Goal: Use online tool/utility: Utilize a website feature to perform a specific function

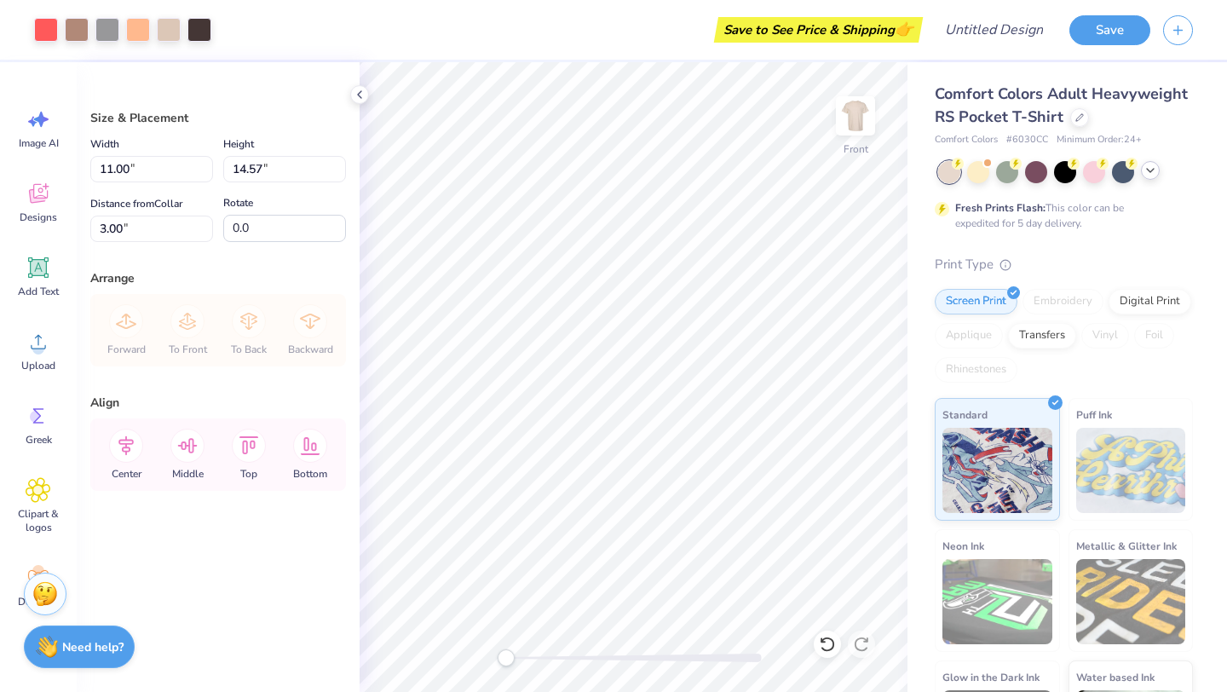
click at [1152, 173] on icon at bounding box center [1151, 171] width 14 height 14
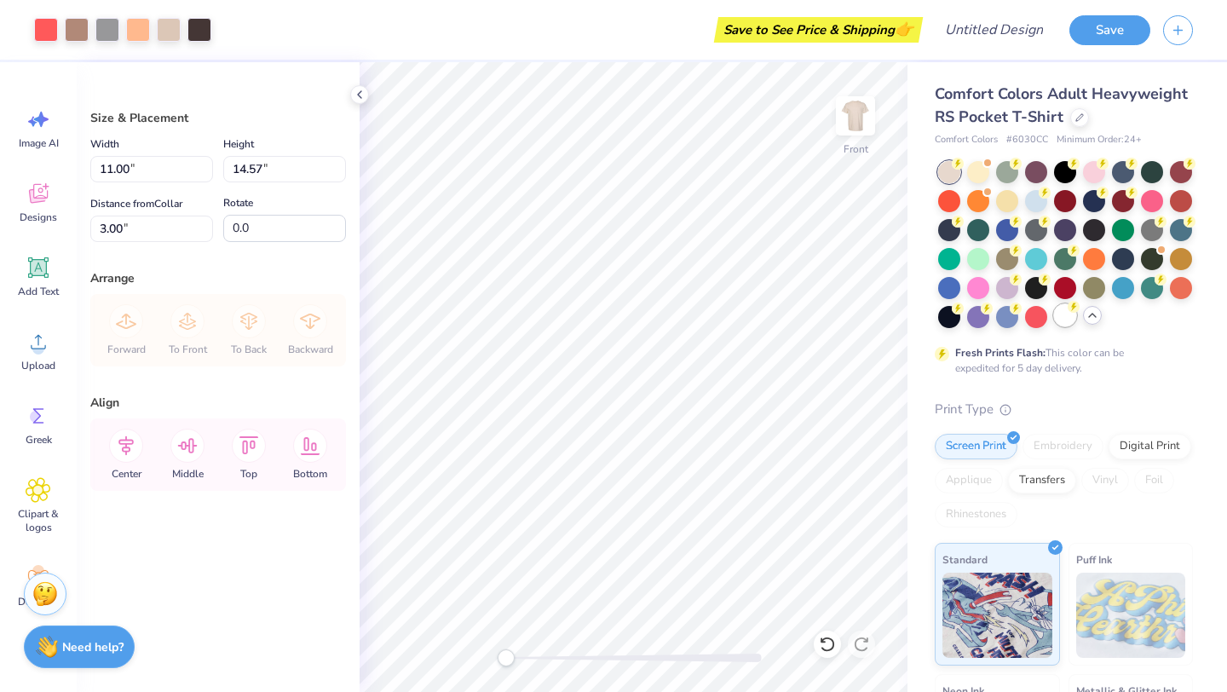
click at [1065, 316] on div at bounding box center [1065, 315] width 22 height 22
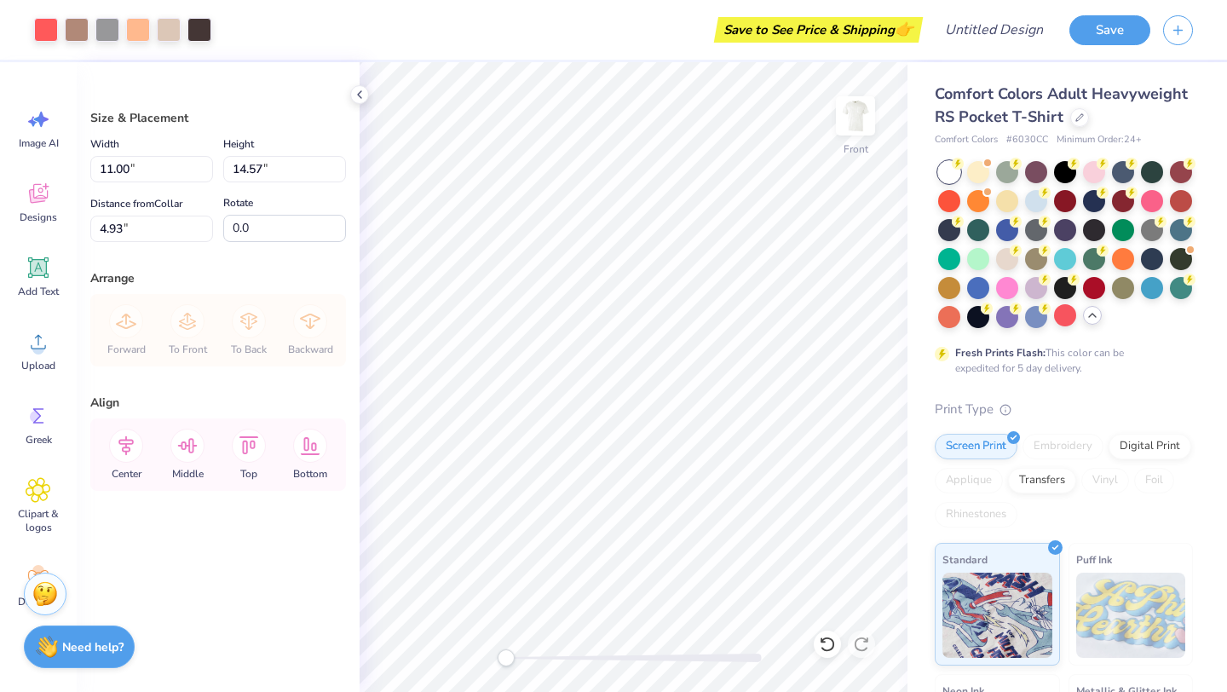
type input "4.93"
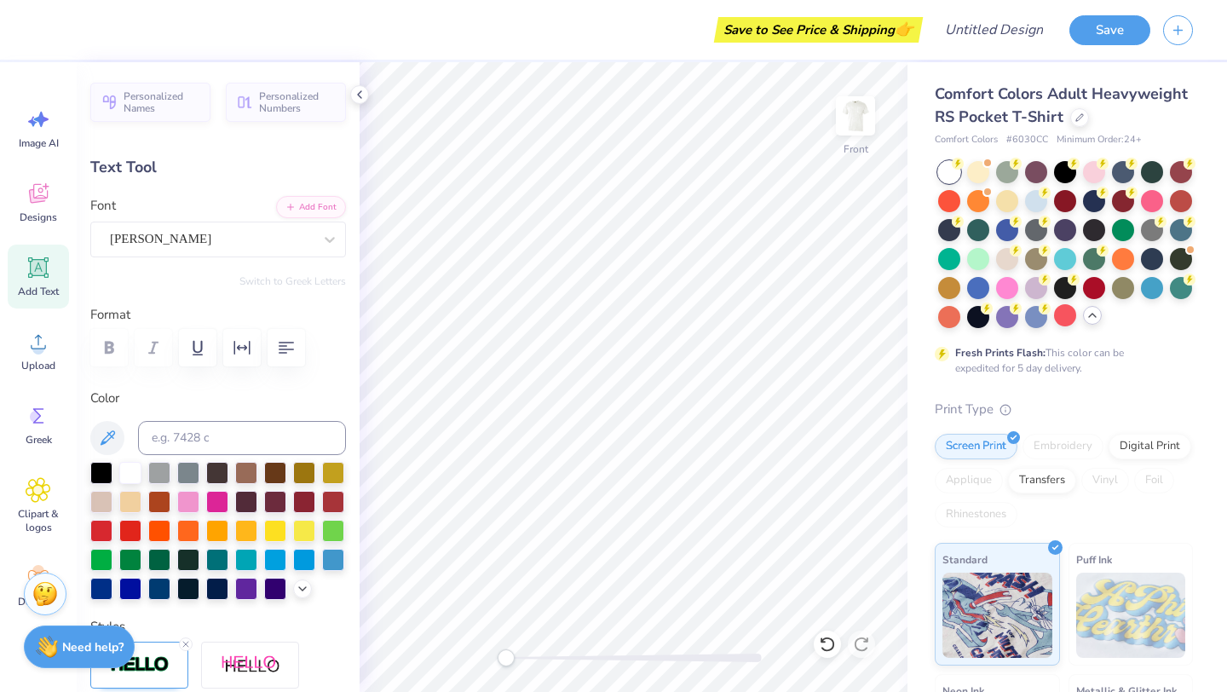
type textarea "AEPHI"
type input "9.14"
type input "0.59"
type input "18.95"
type input "3.84"
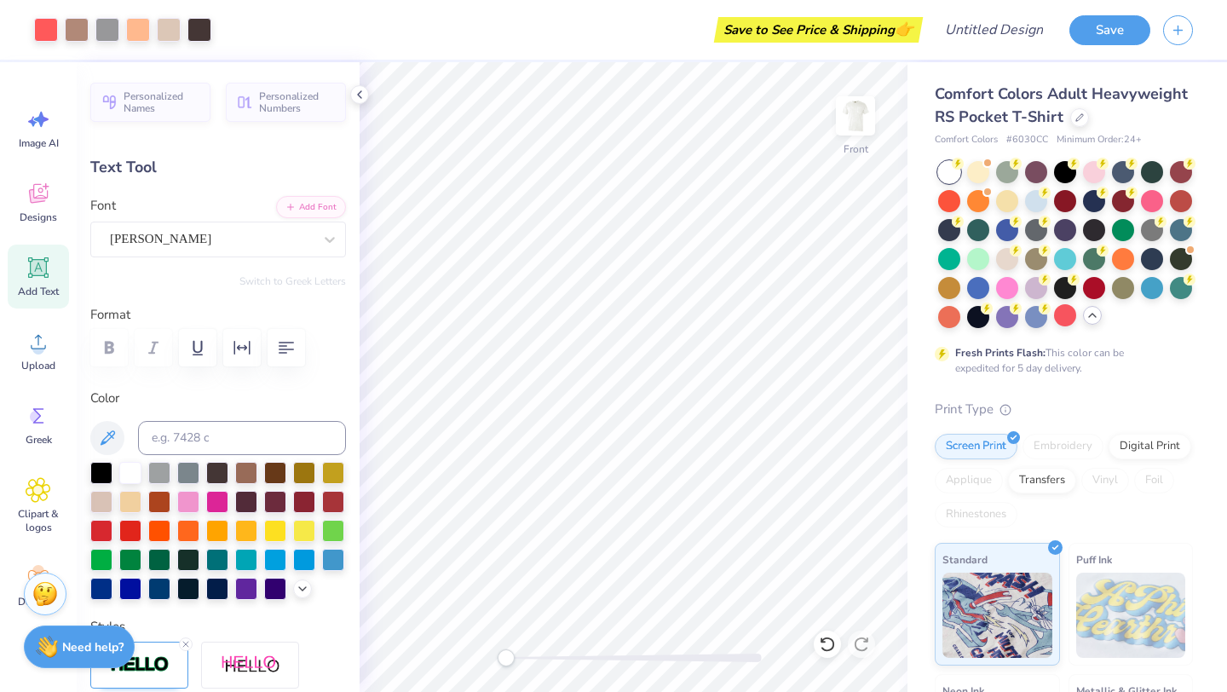
type input "1.19"
type input "9.09"
click at [1101, 31] on button "Save" at bounding box center [1110, 28] width 81 height 30
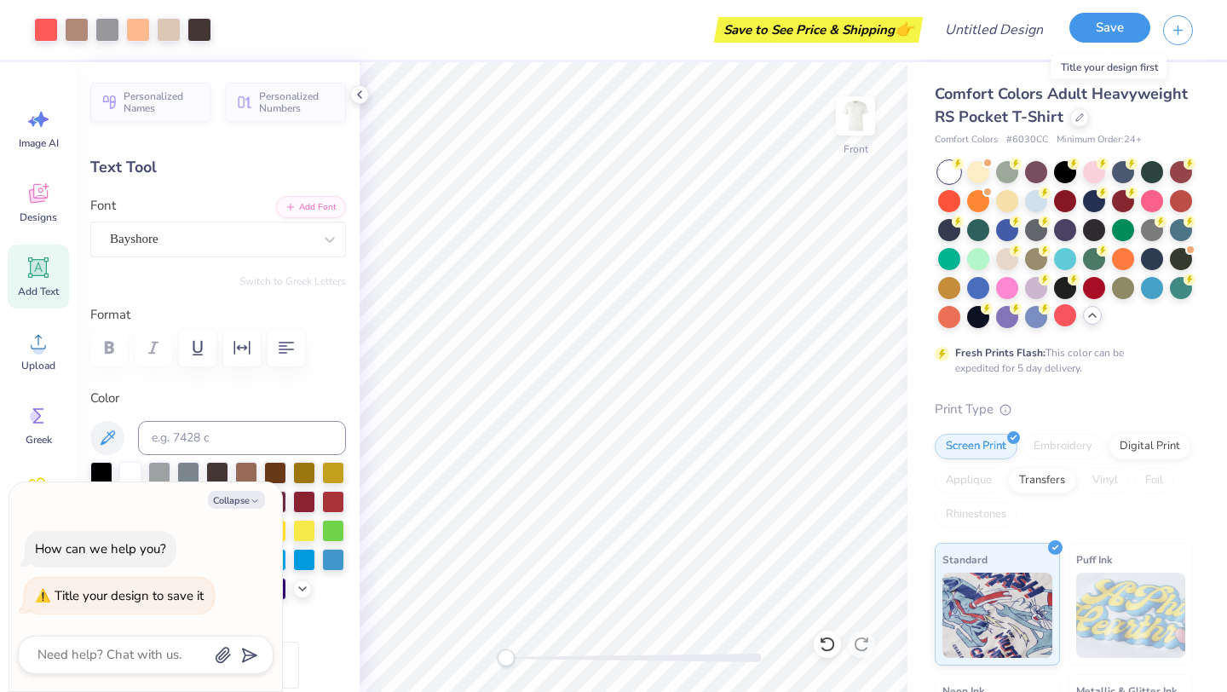
click at [1103, 21] on button "Save" at bounding box center [1110, 28] width 81 height 30
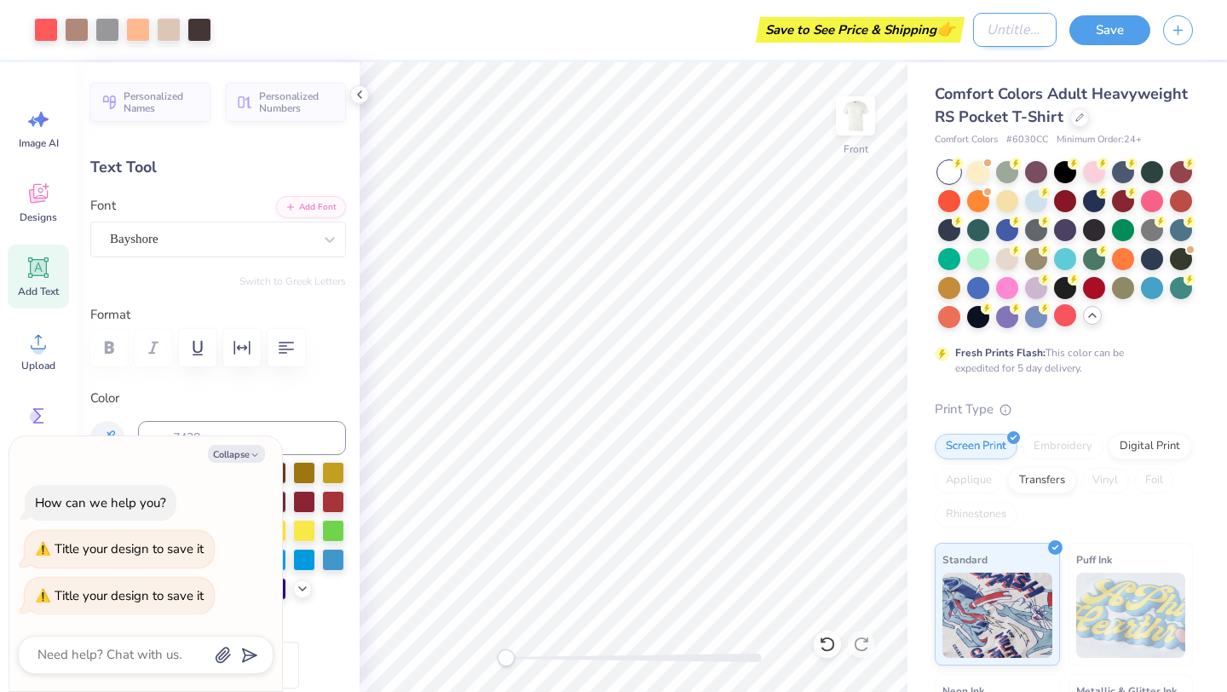
type textarea "x"
click at [973, 31] on input "Design Title" at bounding box center [1015, 30] width 84 height 34
type input "h"
type textarea "x"
type input "hi"
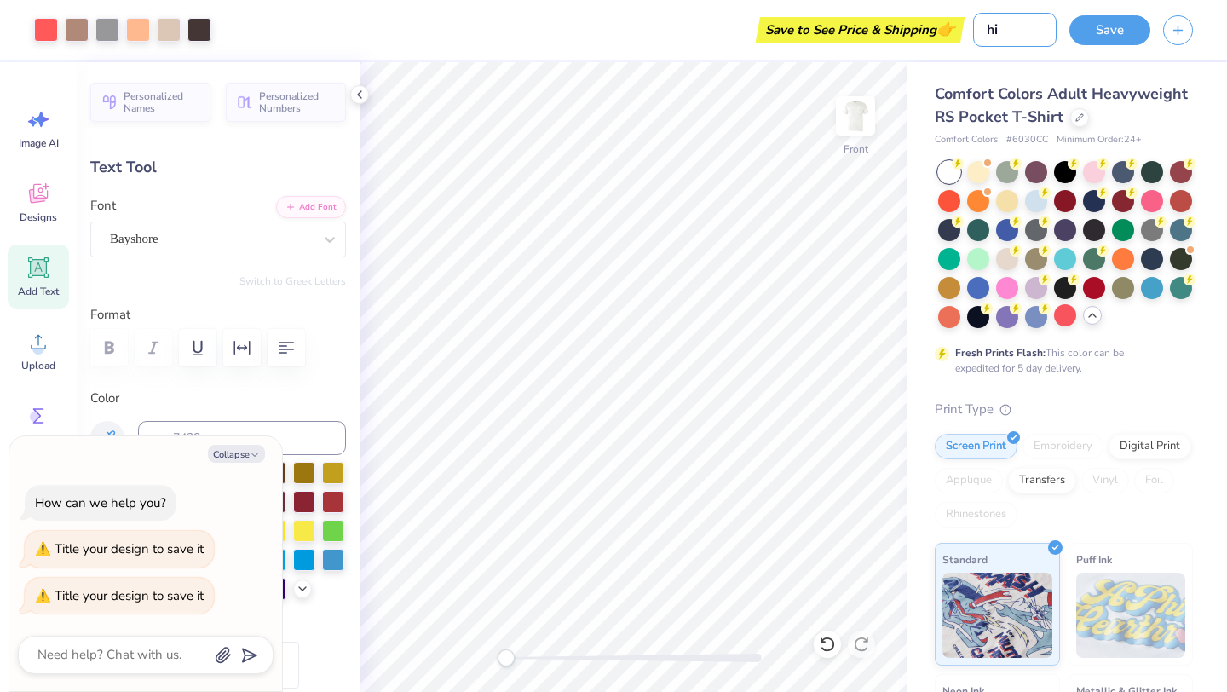
type textarea "x"
type input "hi"
click at [1097, 32] on button "Save" at bounding box center [1110, 28] width 81 height 30
type textarea "x"
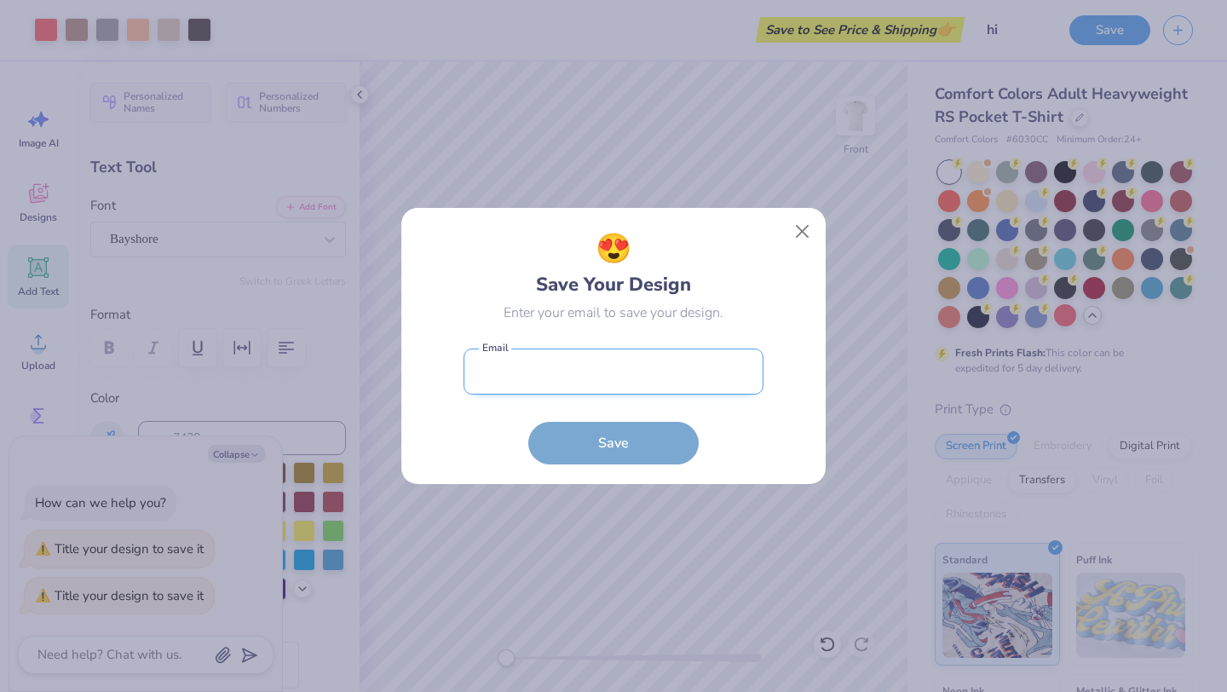
click at [672, 380] on input "email" at bounding box center [614, 372] width 300 height 47
type input "[EMAIL_ADDRESS][DOMAIN_NAME]"
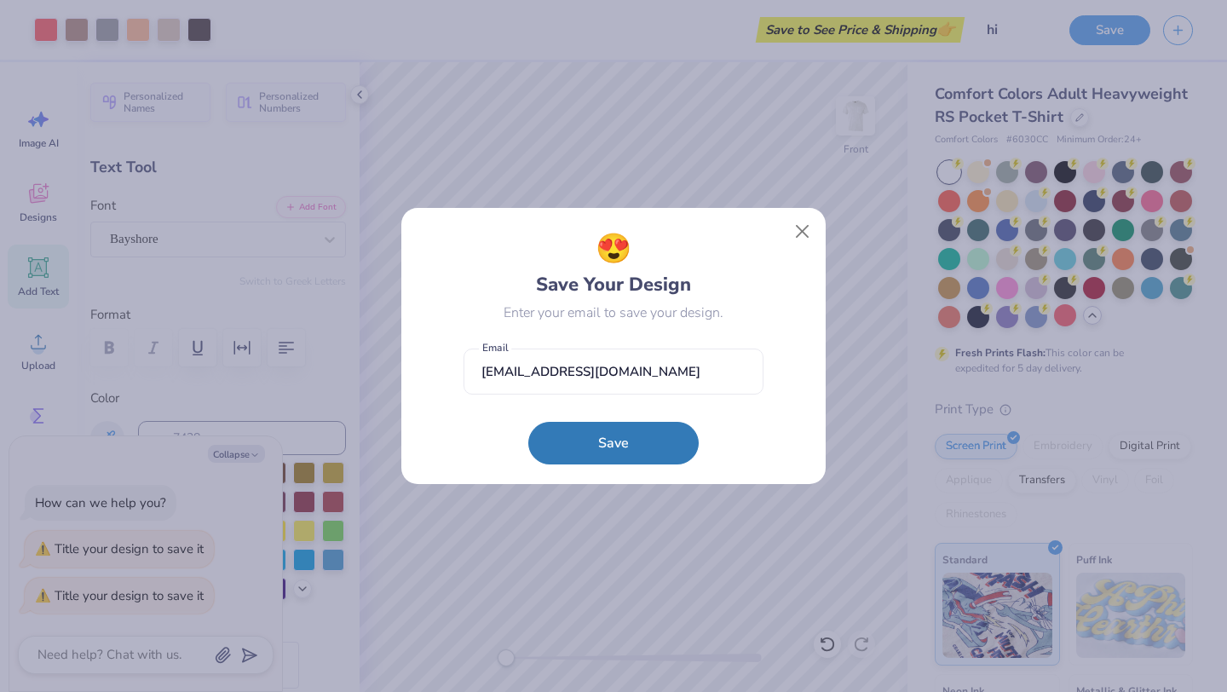
click at [634, 445] on button "Save" at bounding box center [613, 443] width 170 height 43
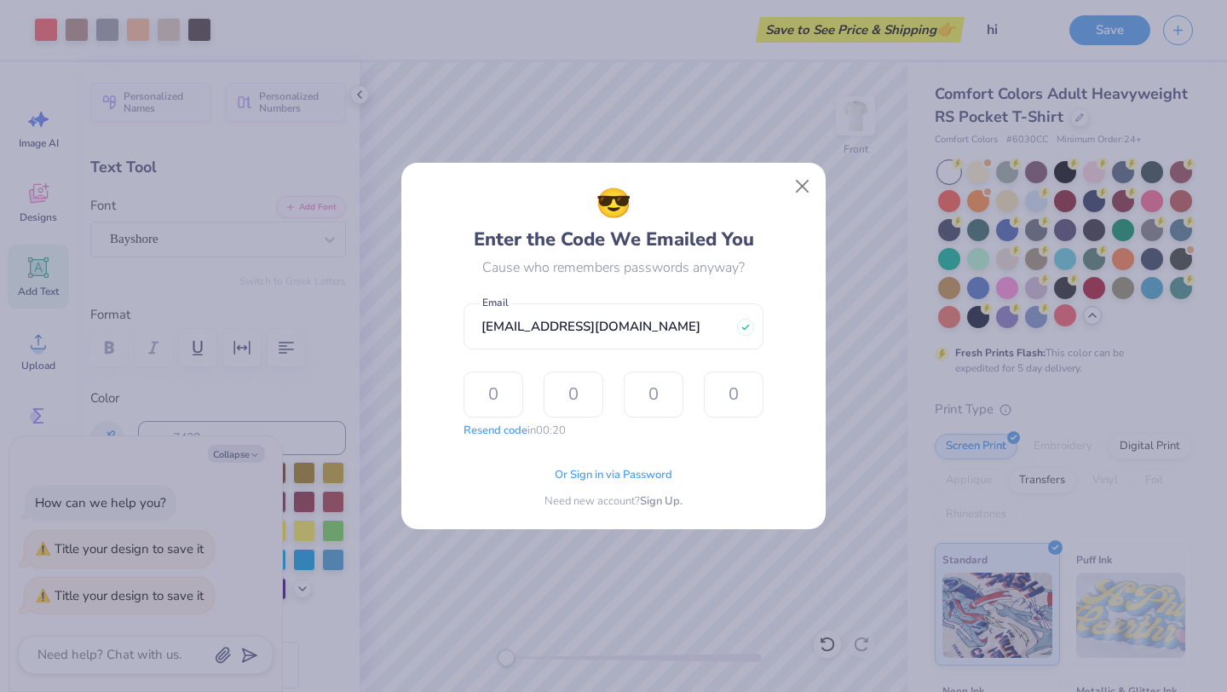
type input "2"
type input "3"
type input "6"
type input "2"
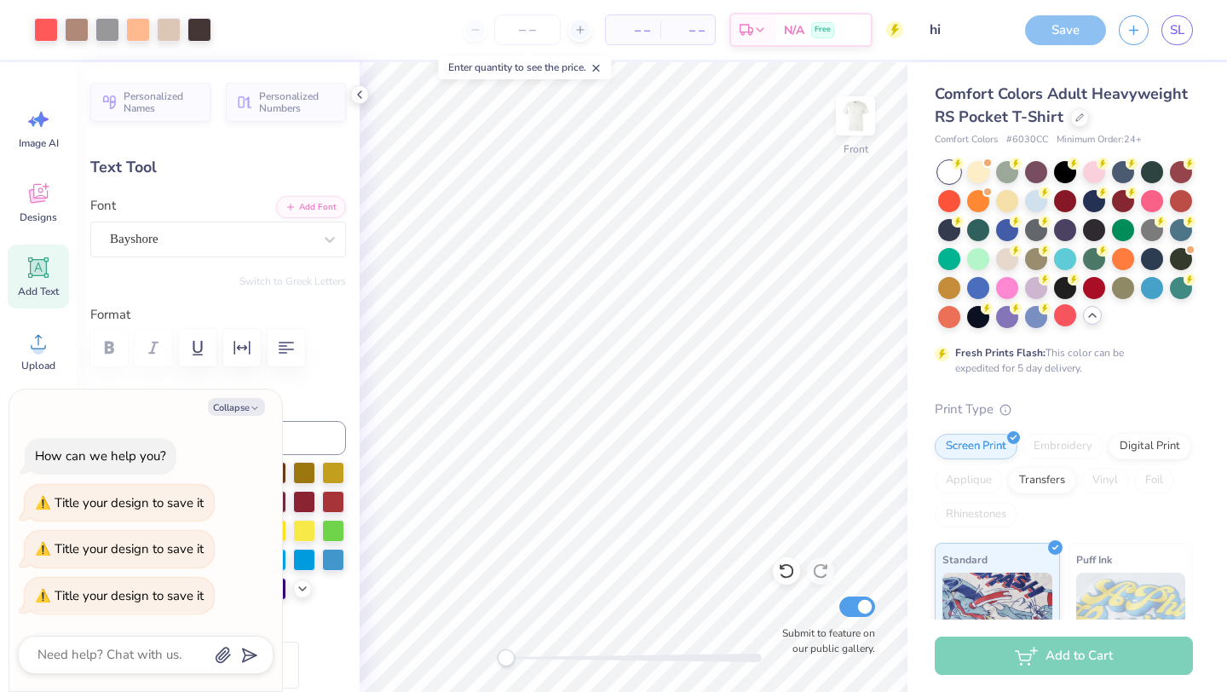
click at [1080, 26] on div "Save" at bounding box center [1065, 30] width 81 height 30
click at [1056, 34] on div "Save" at bounding box center [1065, 30] width 81 height 30
click at [357, 97] on icon at bounding box center [360, 95] width 14 height 14
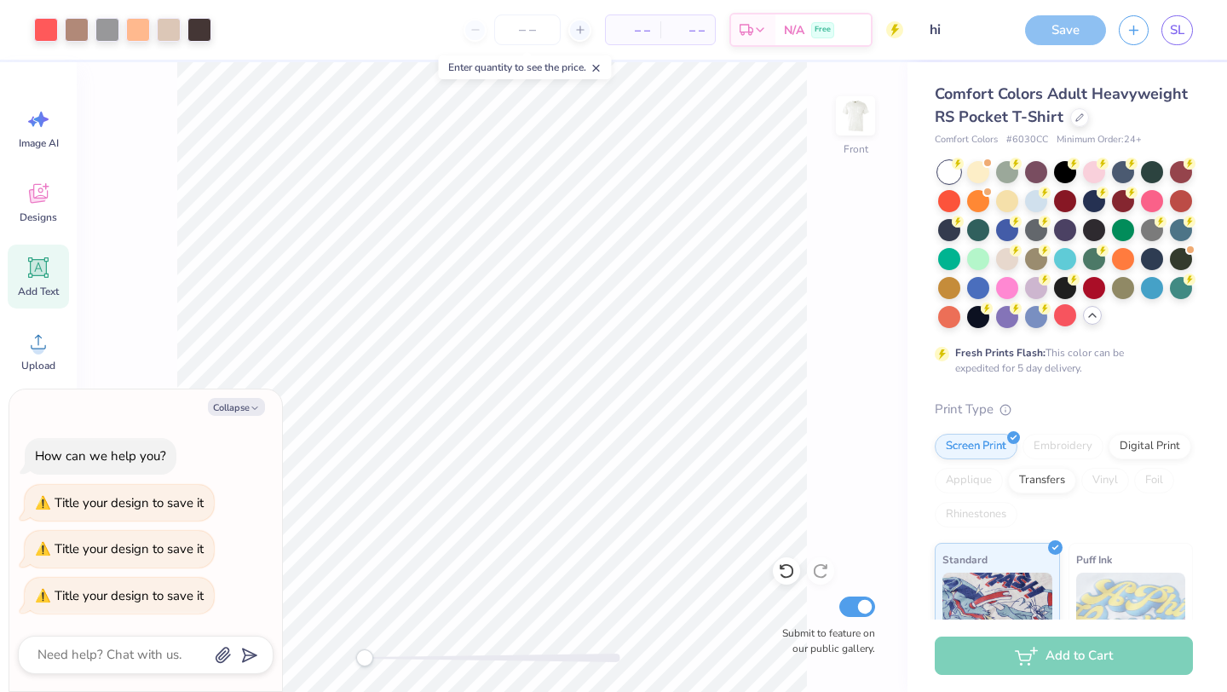
click at [1061, 30] on div "Save" at bounding box center [1065, 30] width 81 height 30
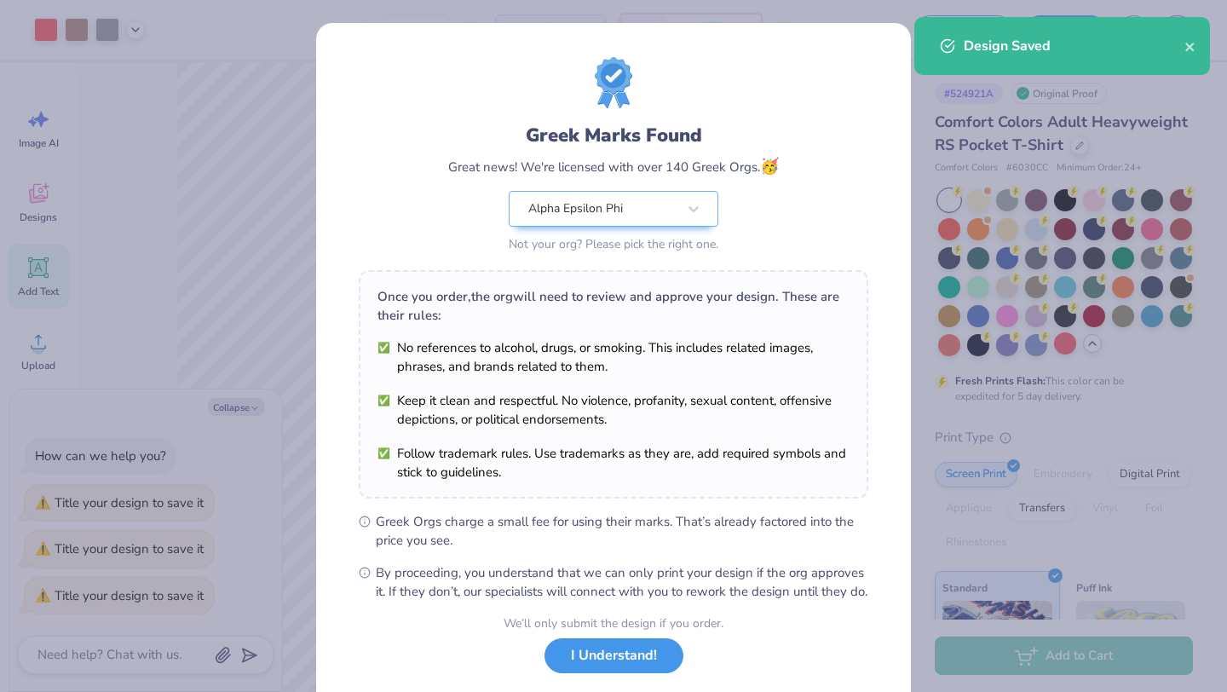
click at [605, 673] on button "I Understand!" at bounding box center [614, 655] width 139 height 35
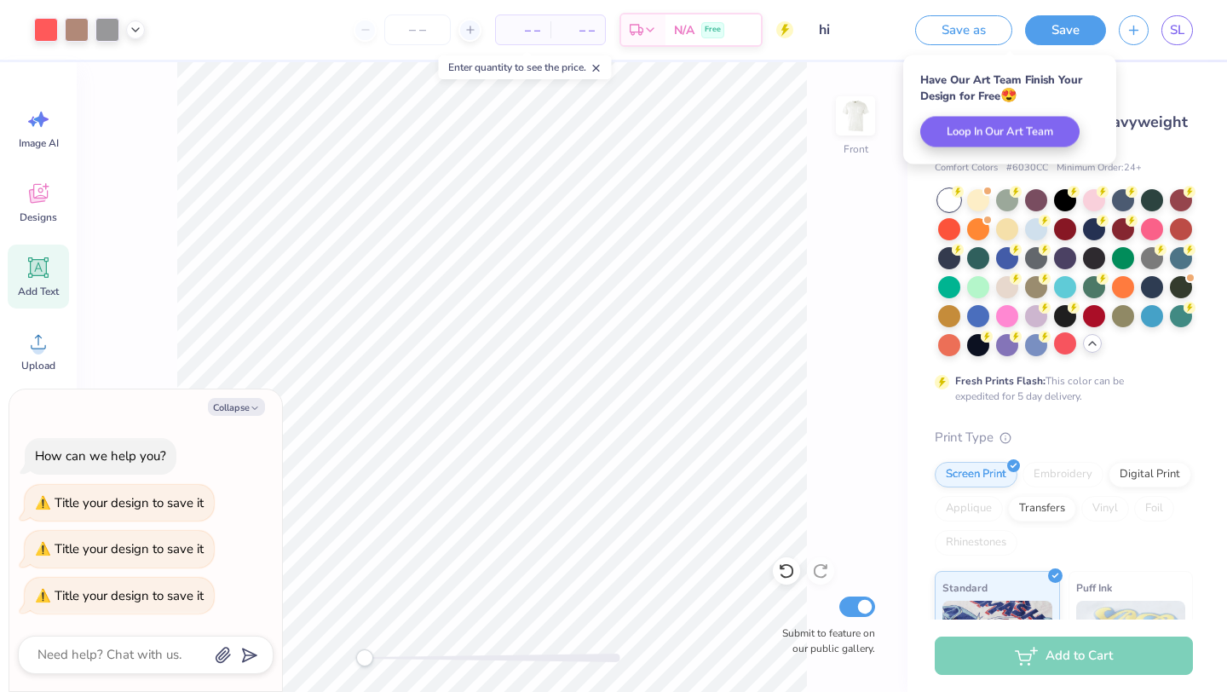
type textarea "x"
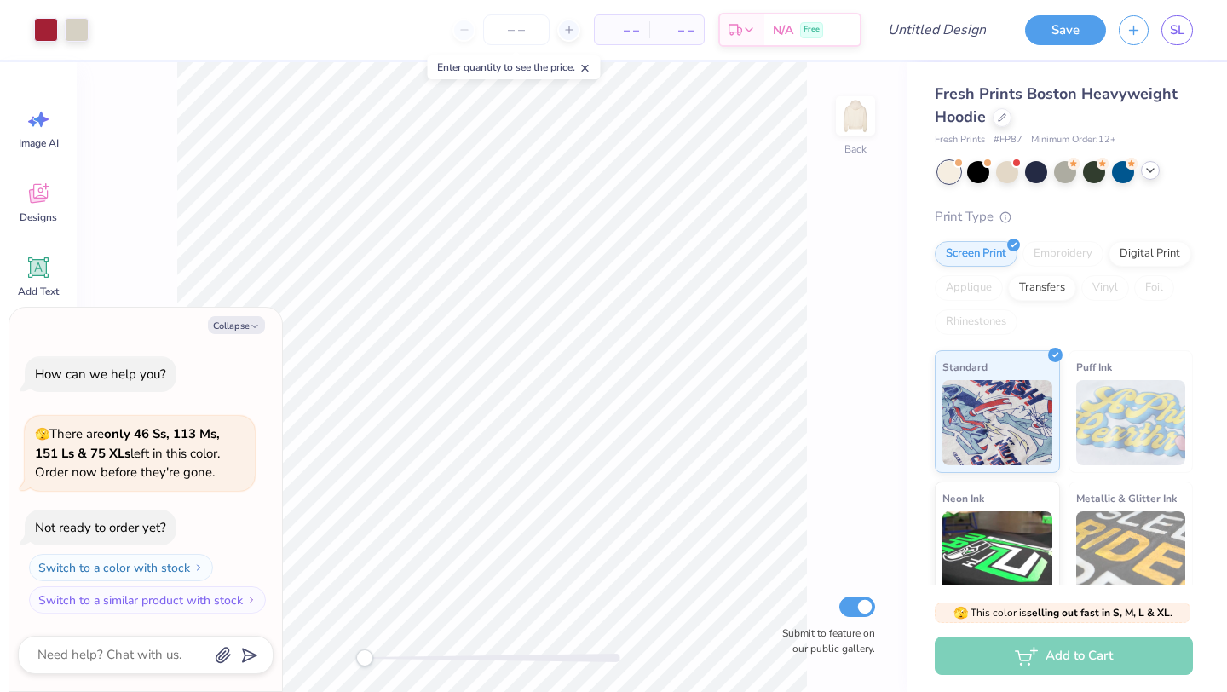
click at [1148, 174] on icon at bounding box center [1151, 171] width 14 height 14
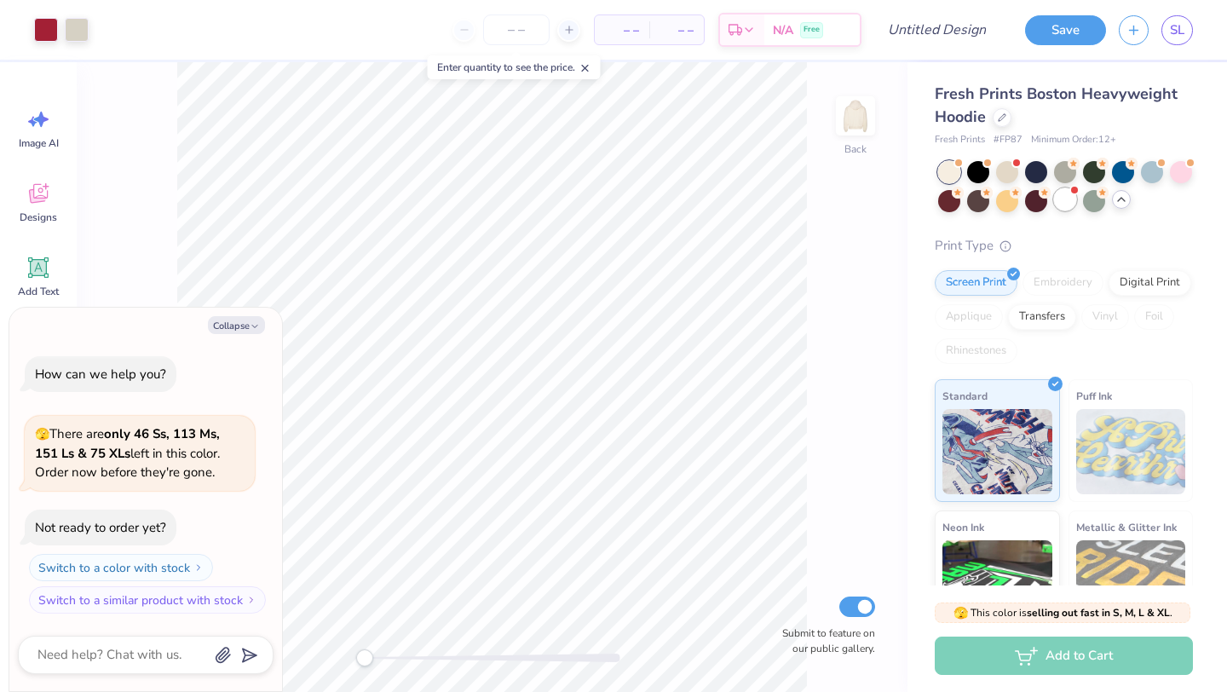
click at [1070, 199] on div at bounding box center [1065, 199] width 22 height 22
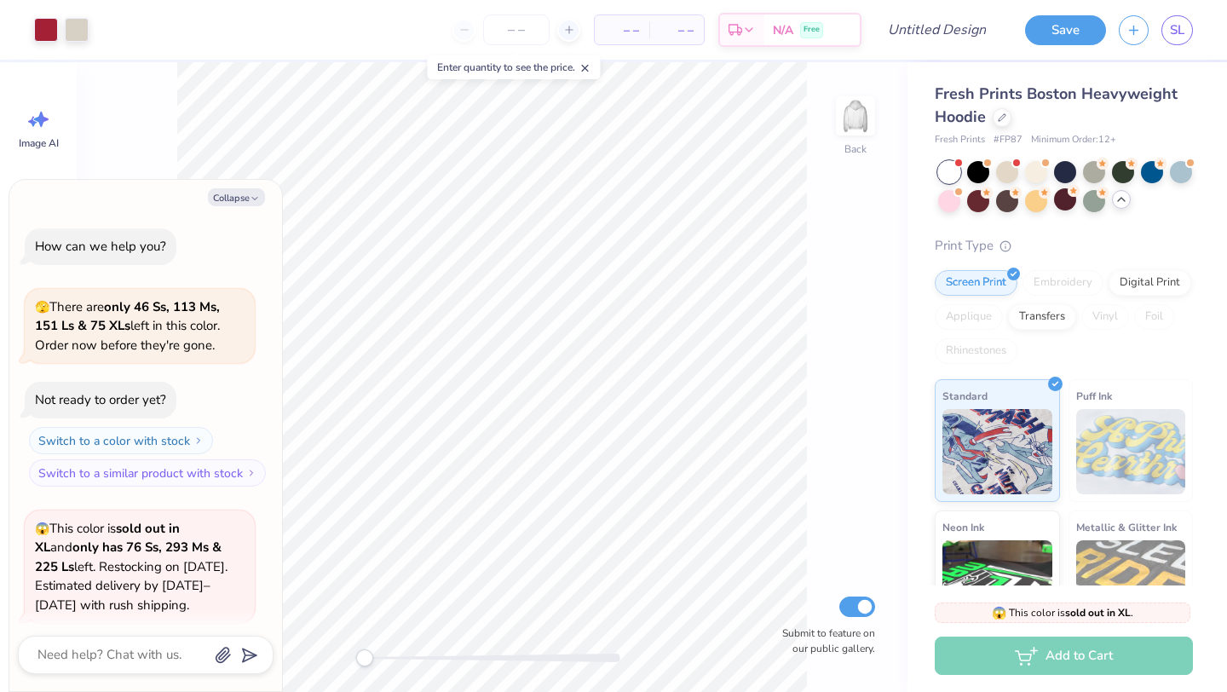
scroll to position [132, 0]
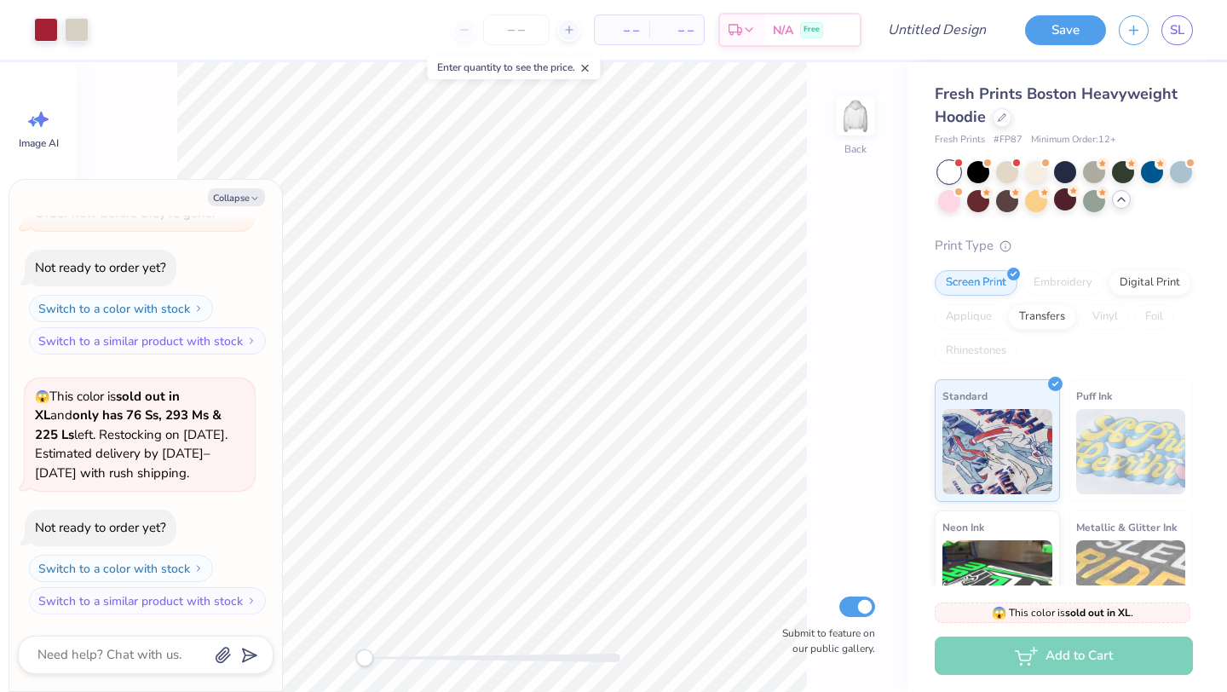
click at [944, 170] on div at bounding box center [949, 172] width 22 height 22
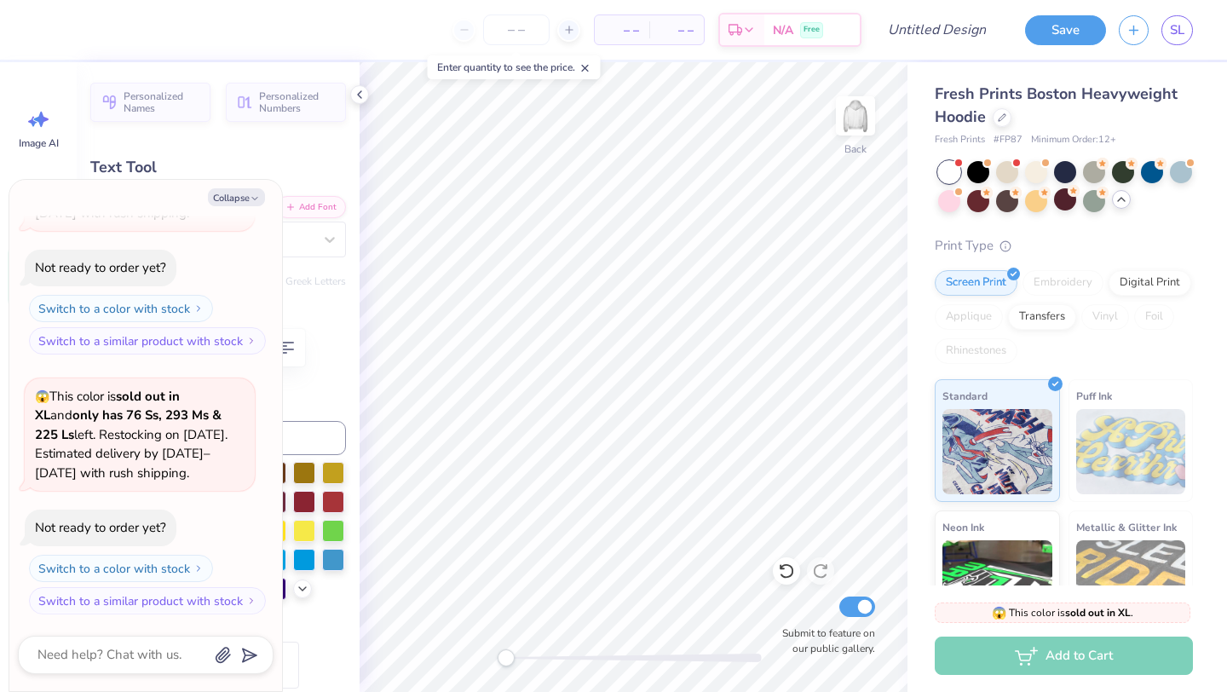
type textarea "x"
type textarea "Delta"
type textarea "x"
type textarea "Delta"
type textarea "x"
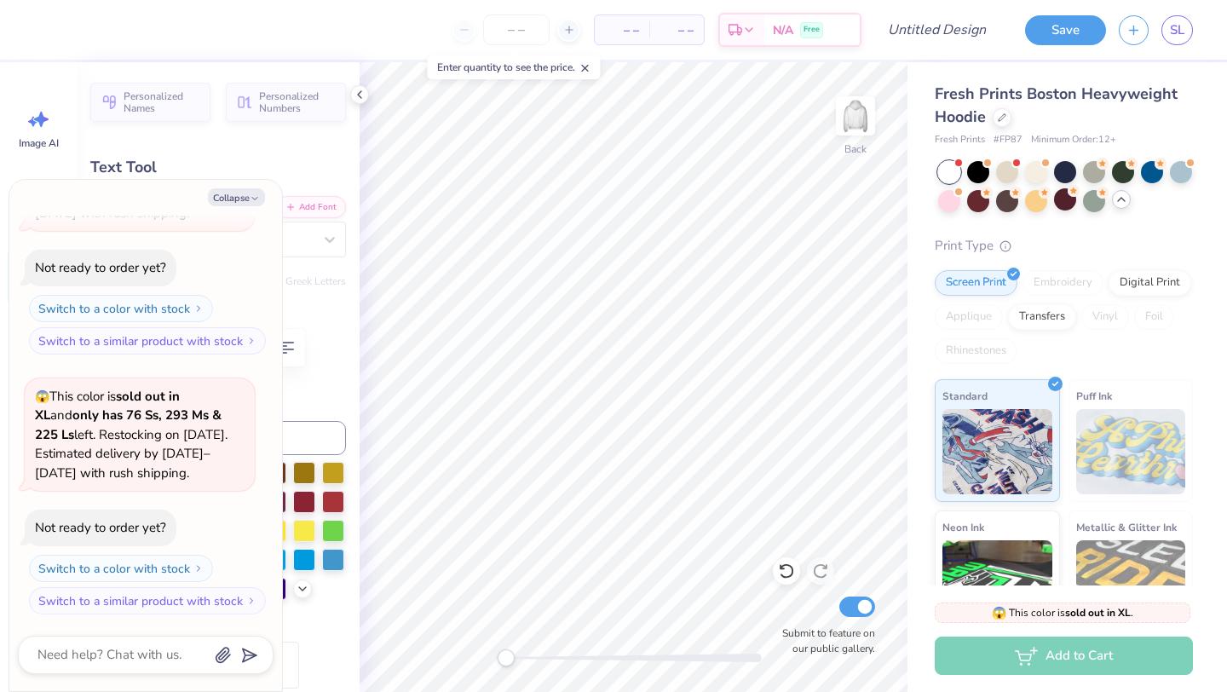
type textarea "elta"
type textarea "x"
type textarea "lta"
type textarea "x"
type textarea "la"
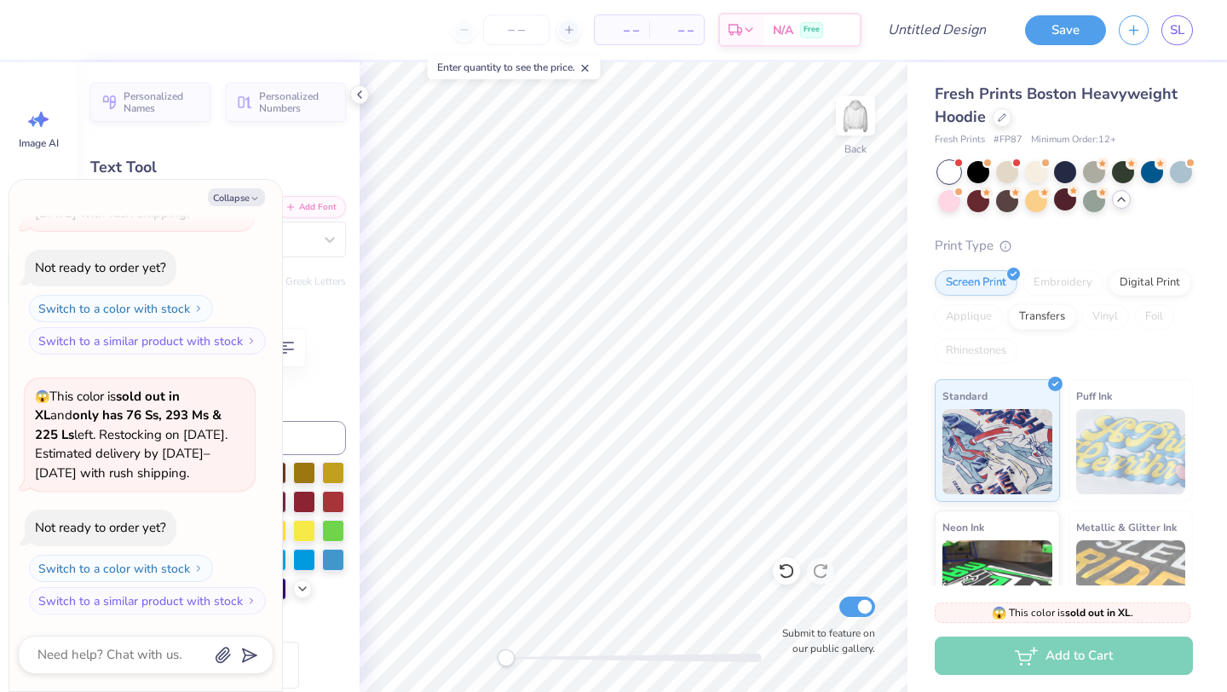
type textarea "x"
type textarea "l"
type textarea "x"
type textarea "A"
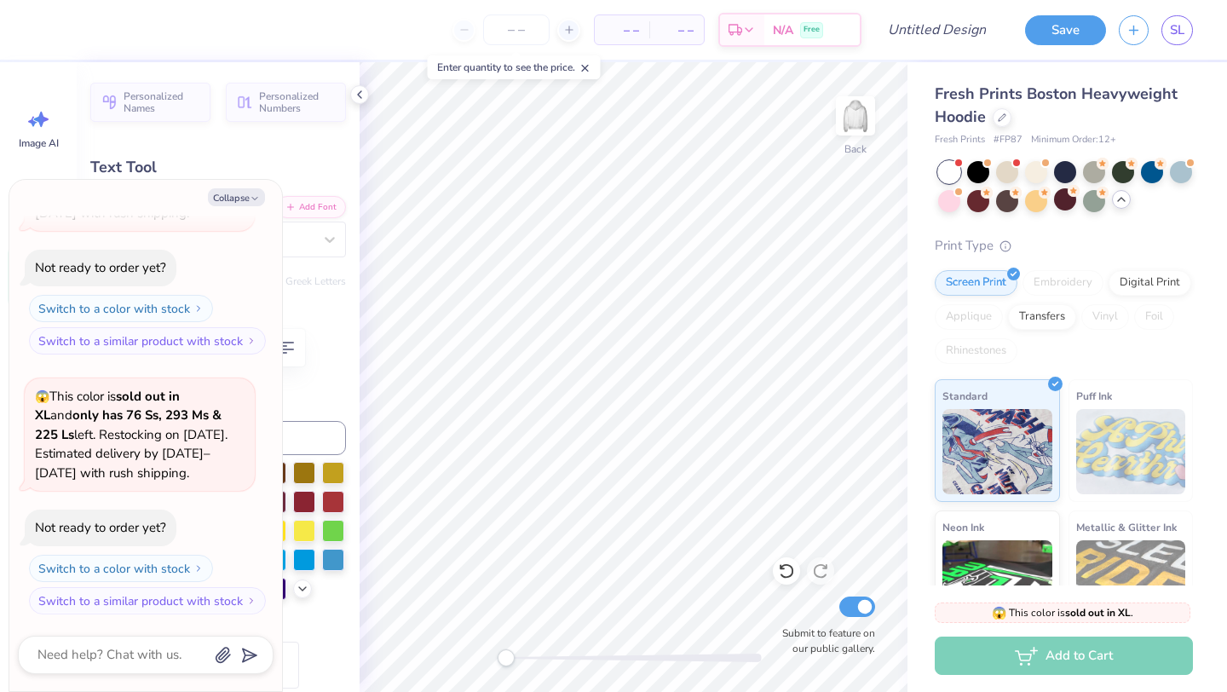
type textarea "x"
type textarea "AE"
type textarea "x"
type textarea "AEP"
type textarea "x"
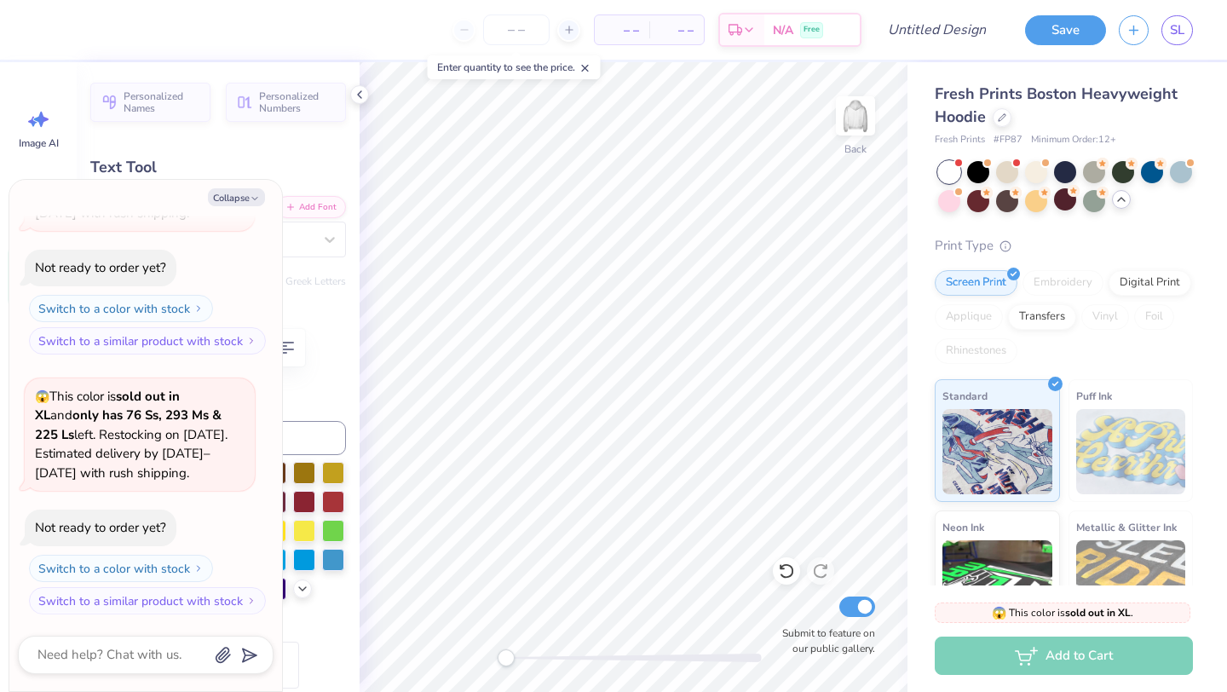
type textarea "AEPH"
type textarea "x"
type textarea "AEPHI"
type textarea "x"
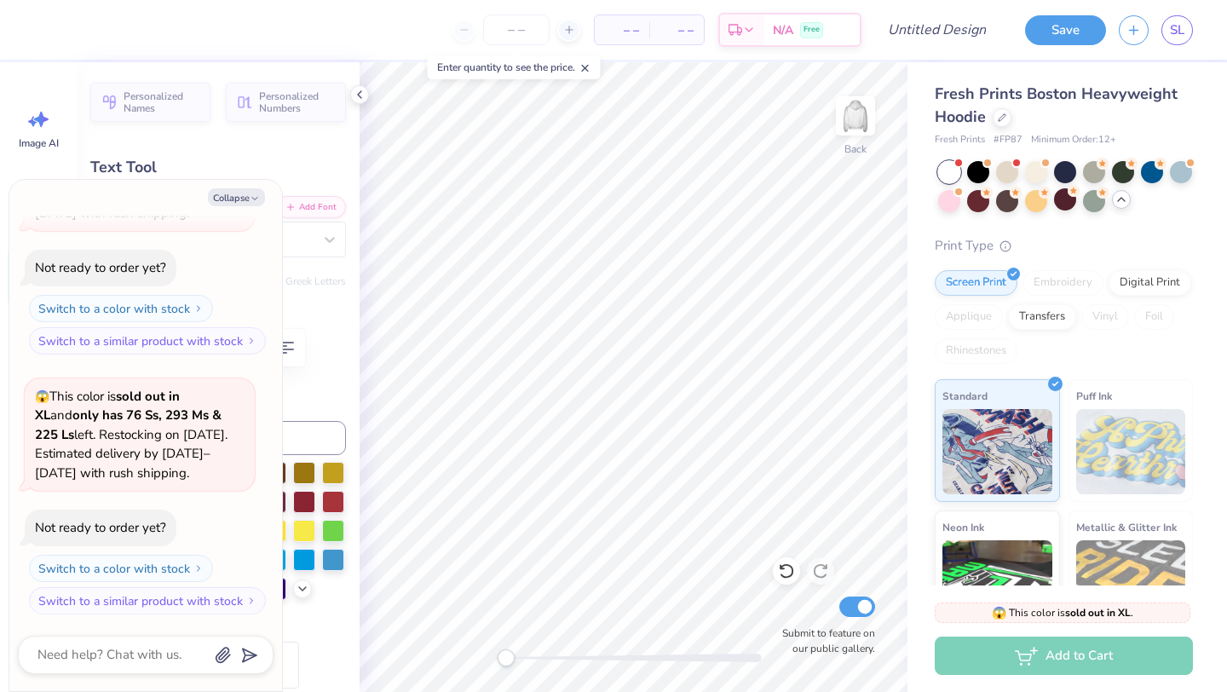
type textarea "AEPH"
type textarea "x"
type textarea "AEP"
type textarea "x"
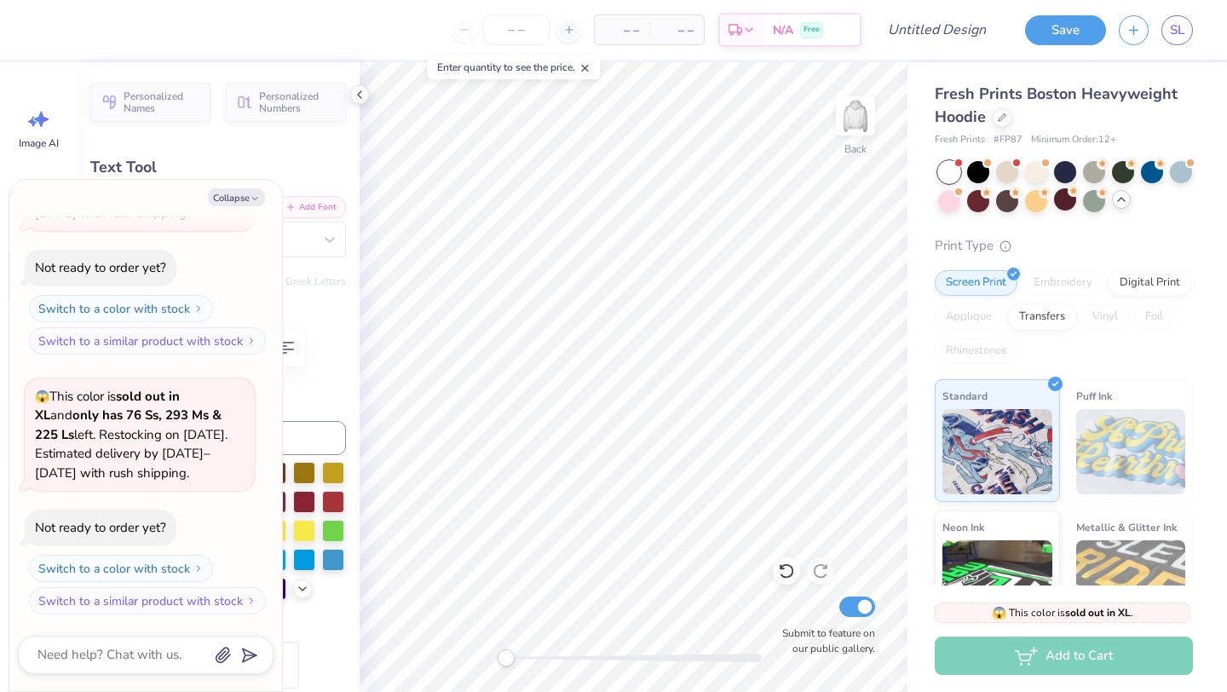
type textarea "AE"
type textarea "x"
type textarea "A"
type textarea "x"
type textarea "Aep"
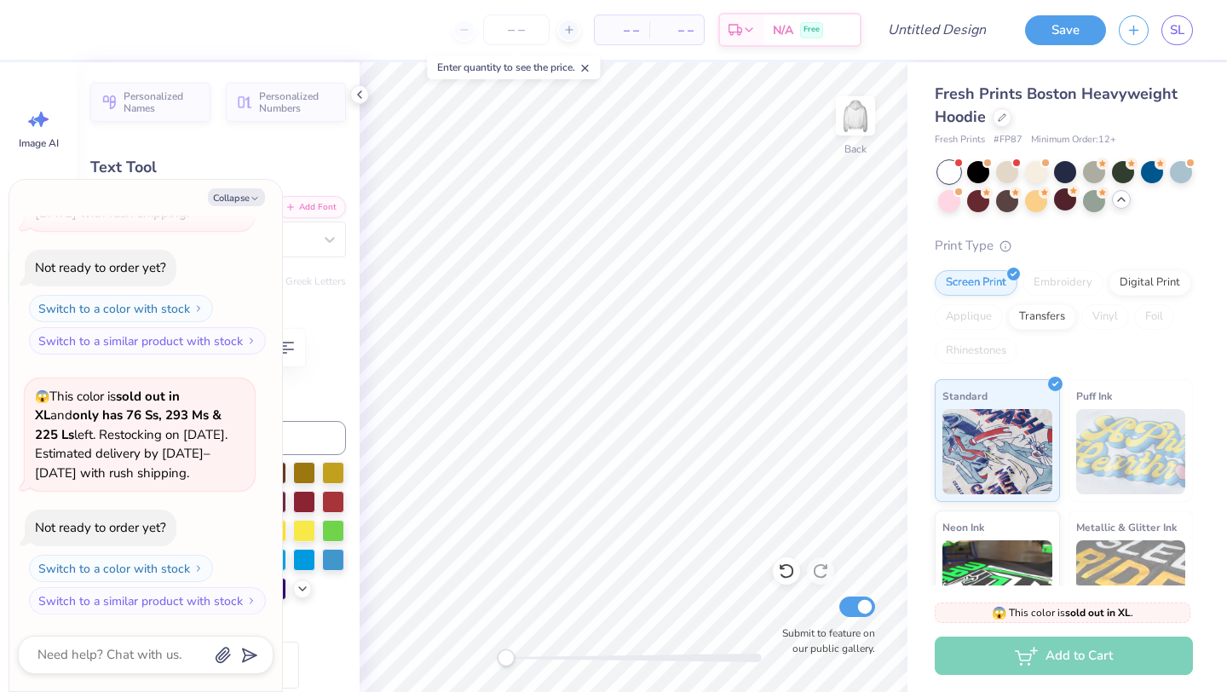
type textarea "x"
type textarea "Aeph"
type textarea "x"
type textarea "Aephi"
type textarea "x"
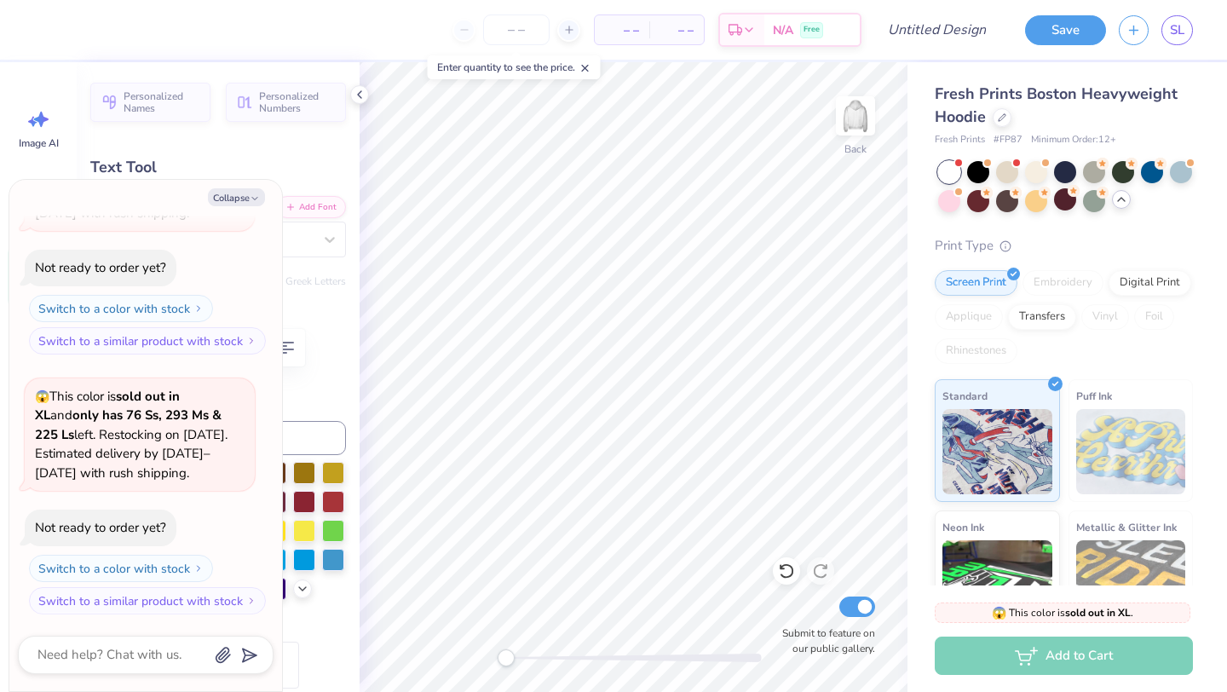
type textarea "Aeph"
type textarea "x"
type textarea "Aep"
type textarea "x"
type textarea "Ae"
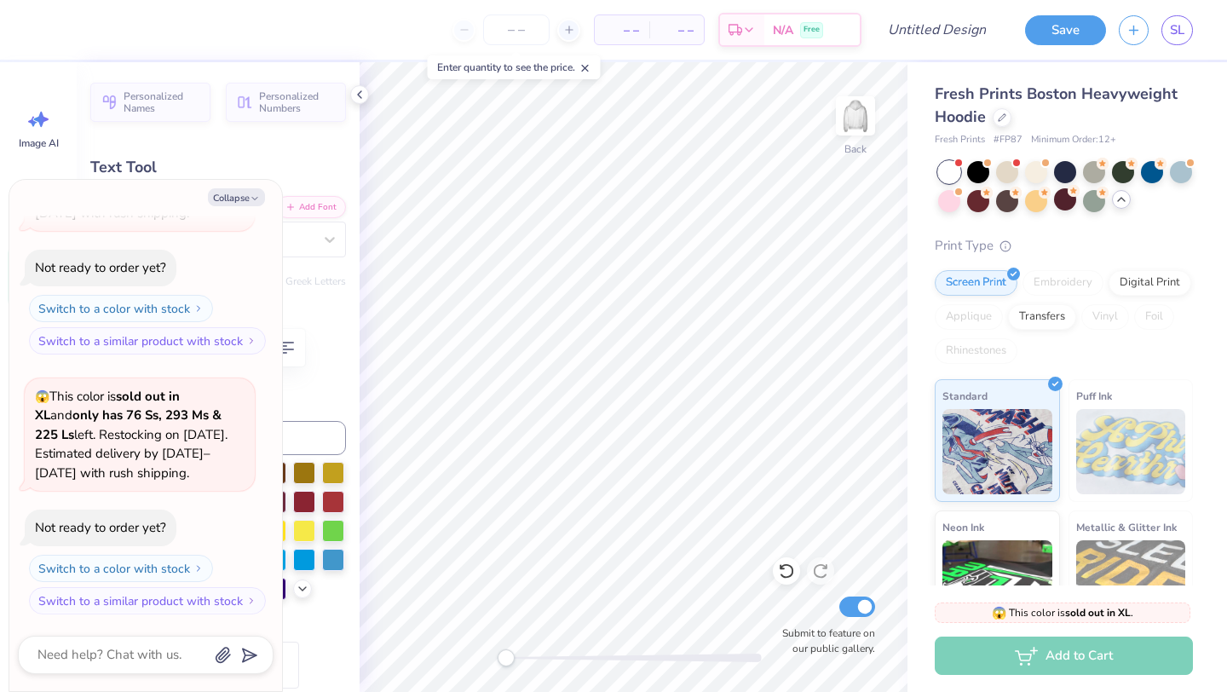
type textarea "x"
type textarea "A"
type textarea "x"
type textarea "Al"
type textarea "x"
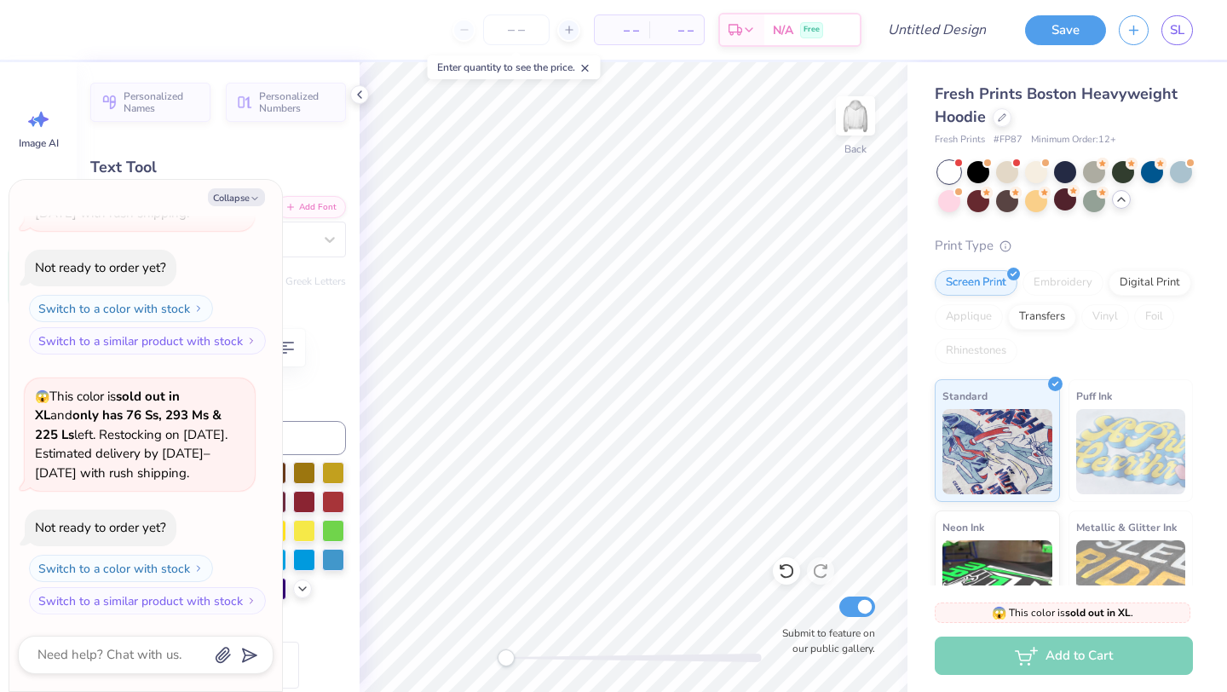
type textarea "Alp"
type textarea "x"
type textarea "Alph"
type textarea "x"
type textarea "Alpha"
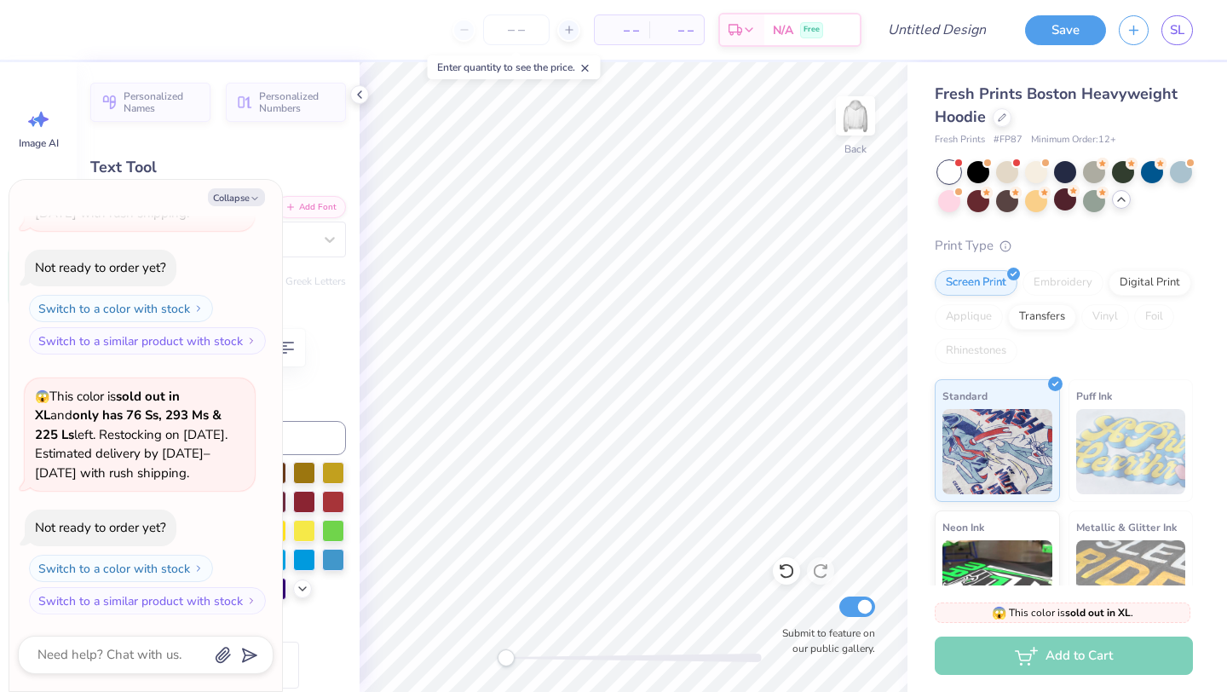
scroll to position [0, 1]
type textarea "x"
type textarea "Alpha E"
type textarea "x"
type textarea "Alpha Ep"
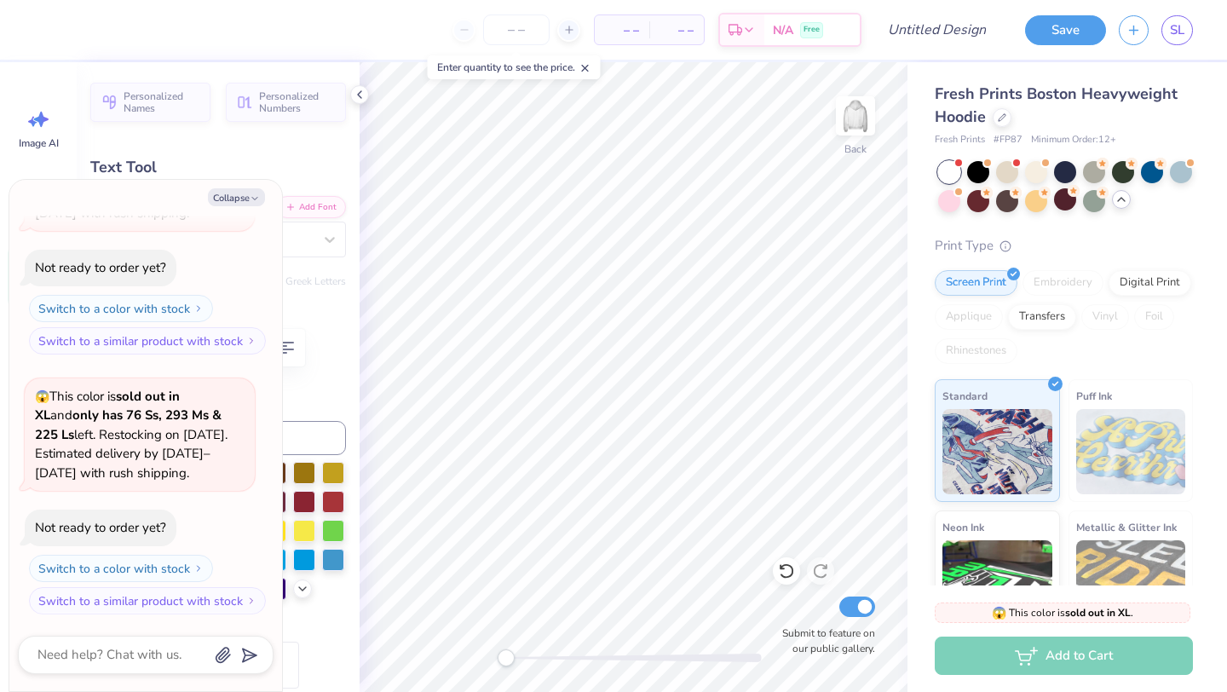
type textarea "x"
type textarea "Alpha Eps"
type textarea "x"
type textarea "Alpha Epsi"
type textarea "x"
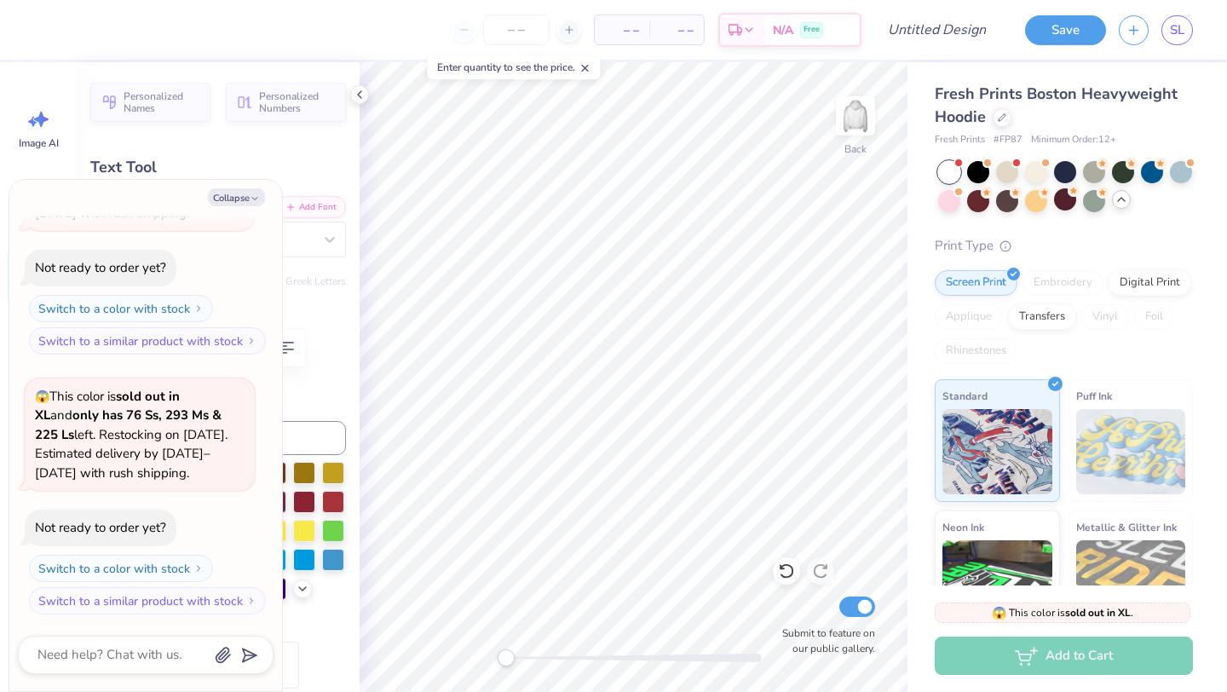
type textarea "Alpha Epsil"
type textarea "x"
type textarea "Alpha Epsilo"
type textarea "x"
type textarea "Alpha Epsilon"
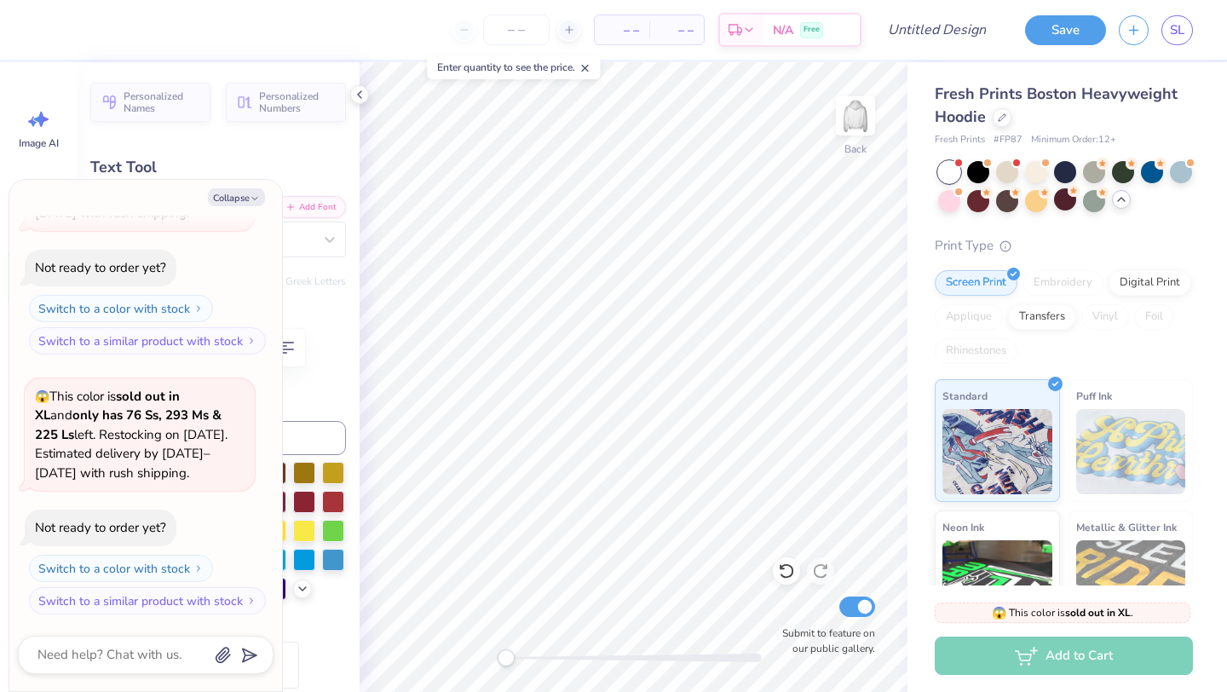
type textarea "x"
type textarea "Alpha Epsilon P"
type textarea "x"
type textarea "Alpha Epsilon Ph"
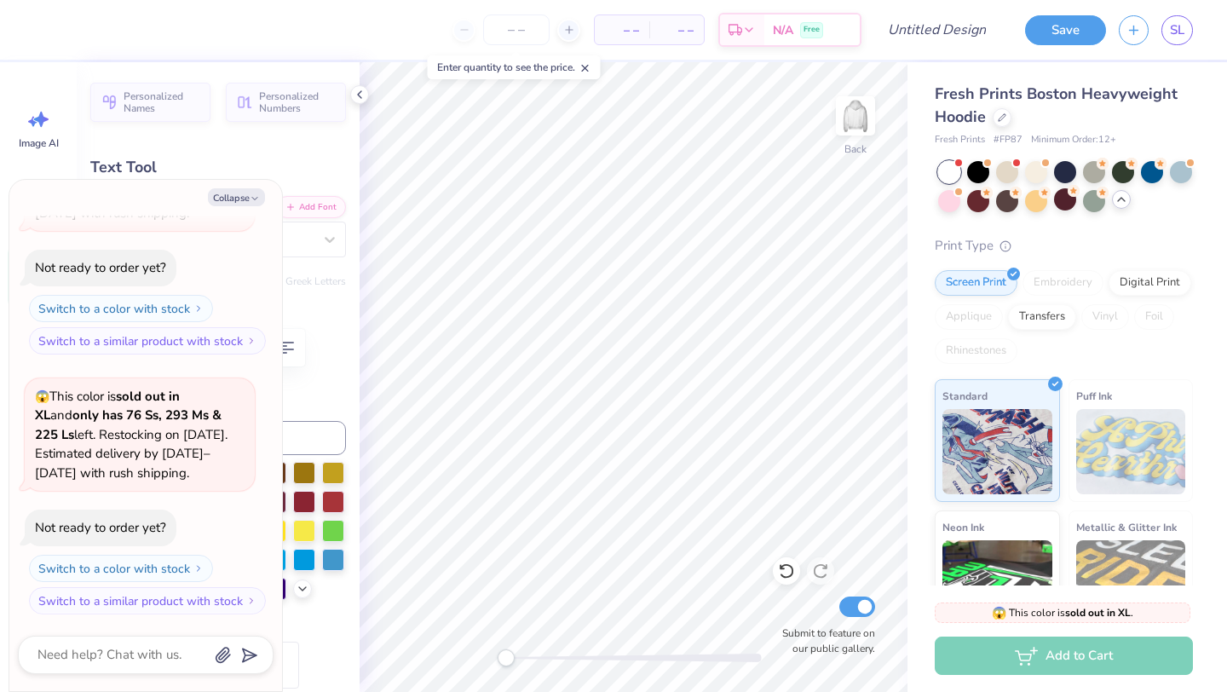
type textarea "x"
type textarea "Alpha Epsilon Phi"
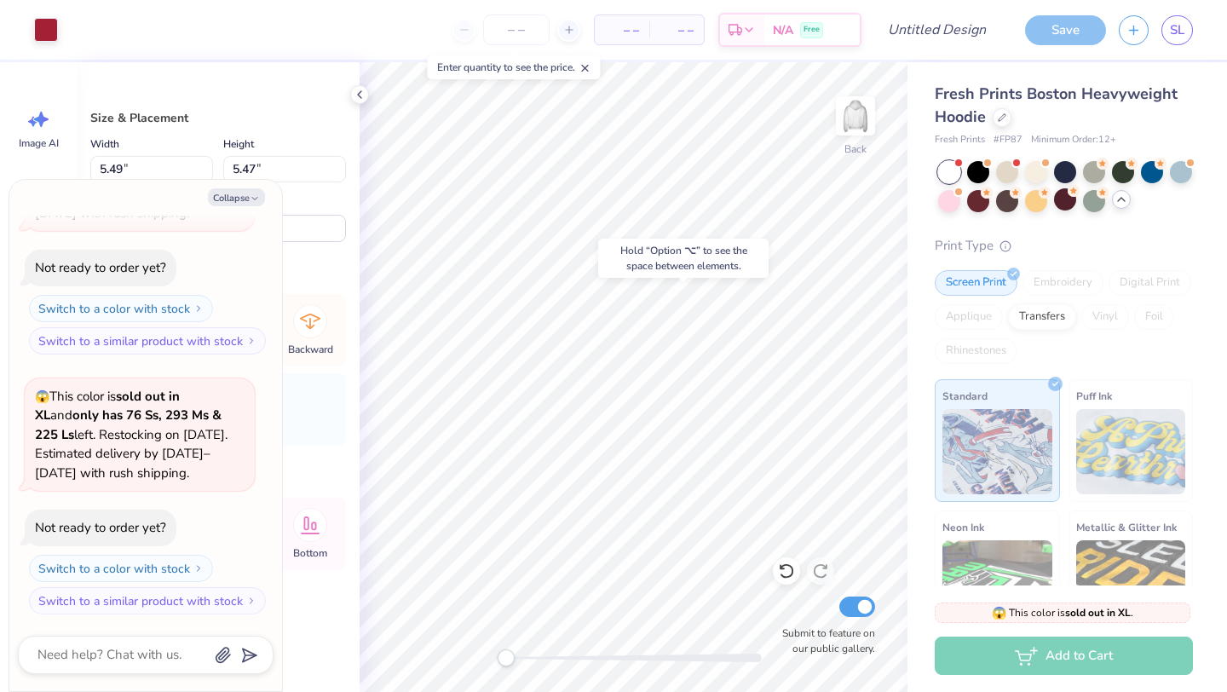
type textarea "x"
type input "10.03"
type input "2.27"
type input "7.51"
type textarea "x"
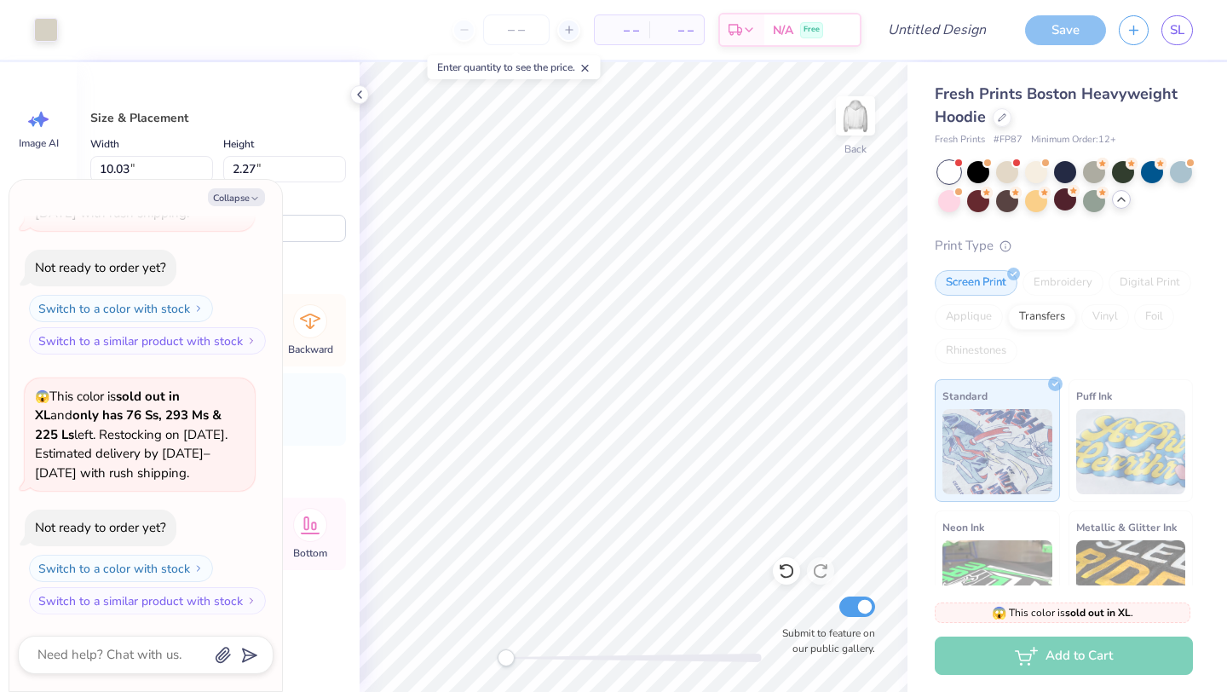
type input "10.13"
type input "7.45"
type input "4.39"
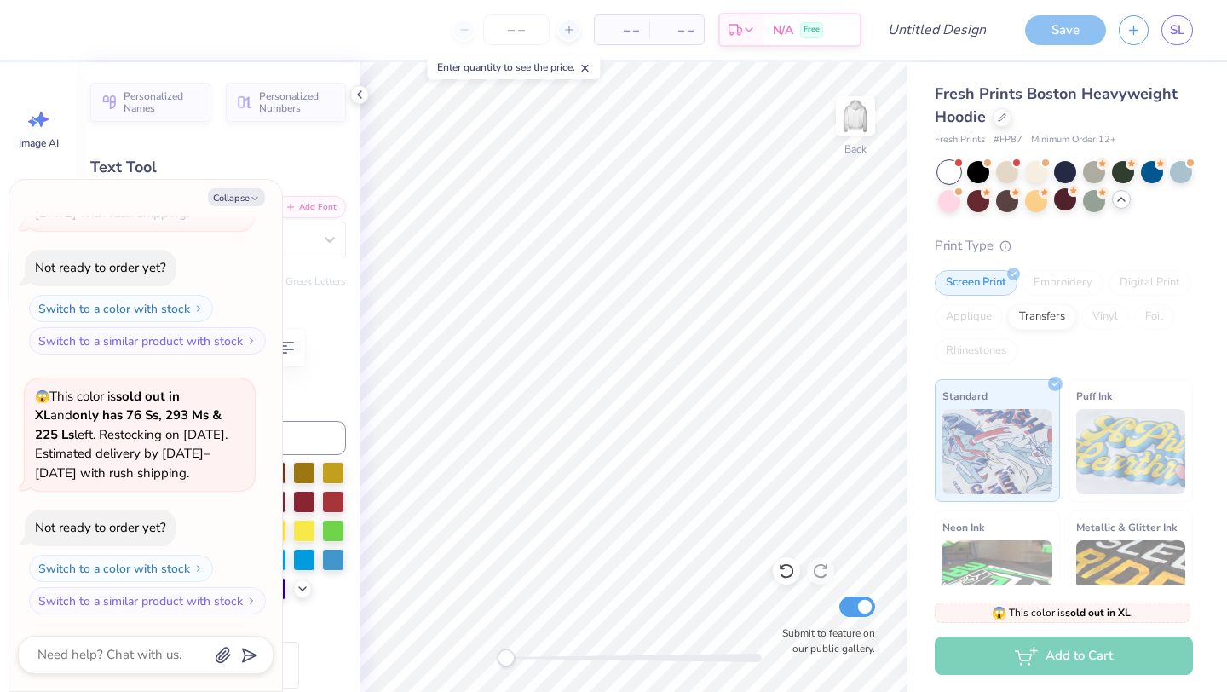
scroll to position [491, 0]
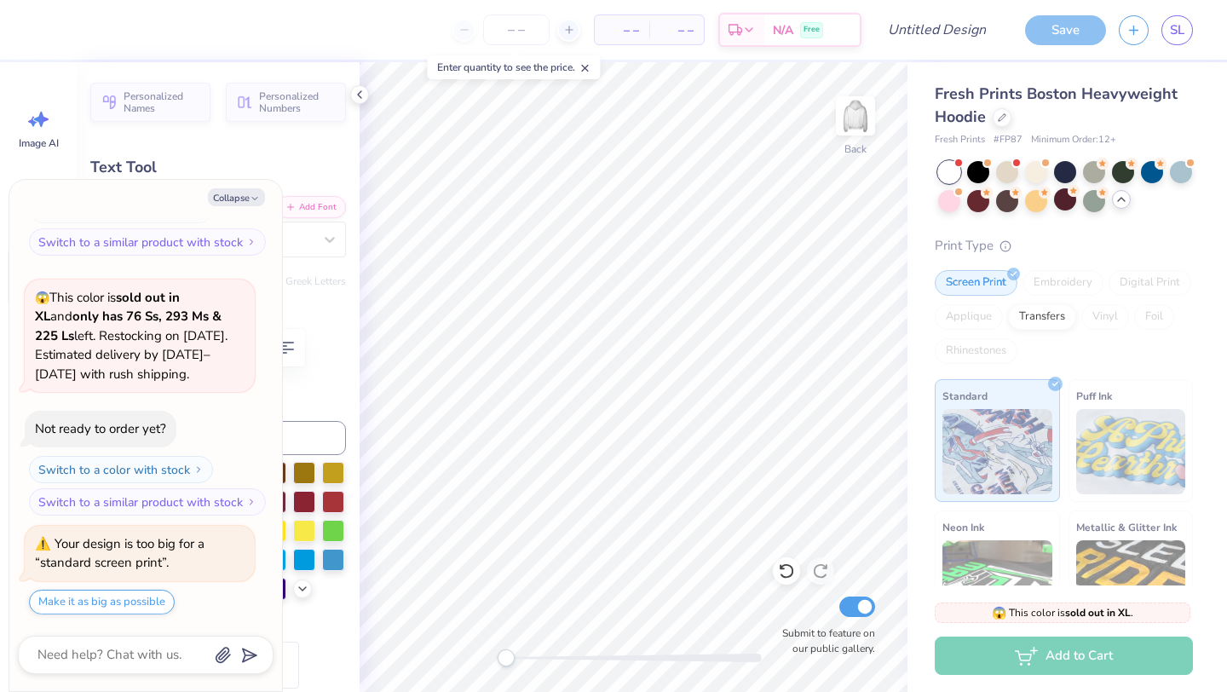
type textarea "x"
type input "2.28"
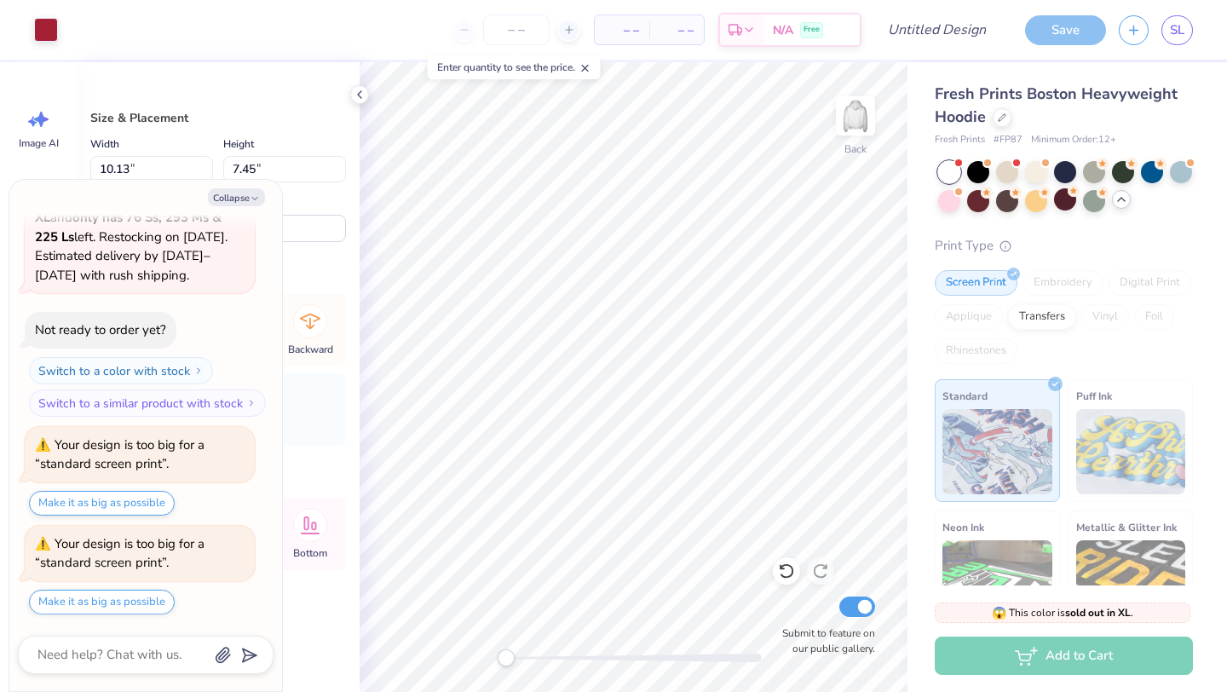
type textarea "x"
type input "5.49"
type input "5.47"
type input "6.41"
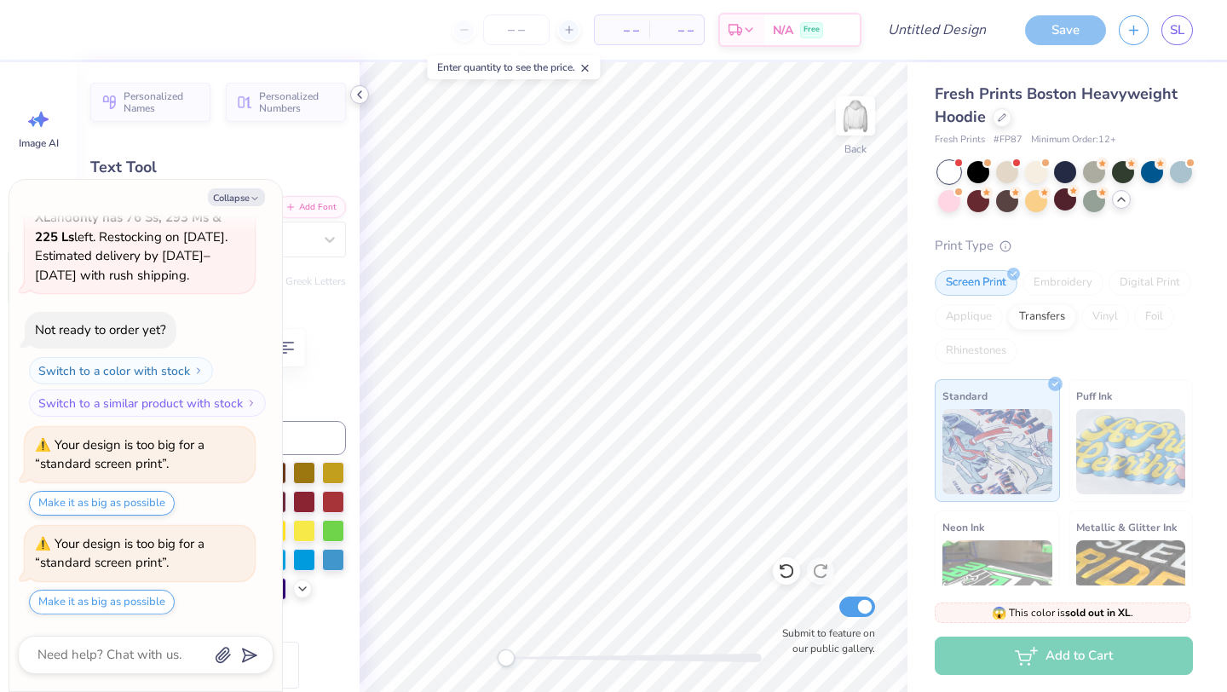
click at [356, 93] on icon at bounding box center [360, 95] width 14 height 14
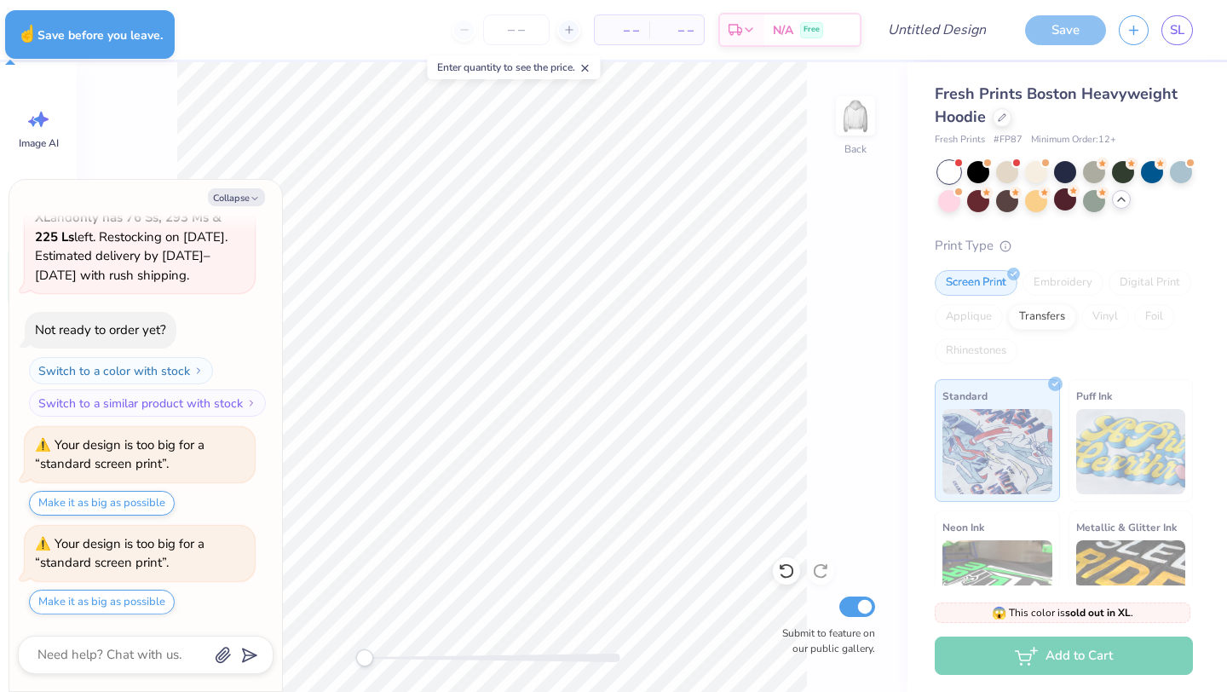
type textarea "x"
